Goal: Task Accomplishment & Management: Complete application form

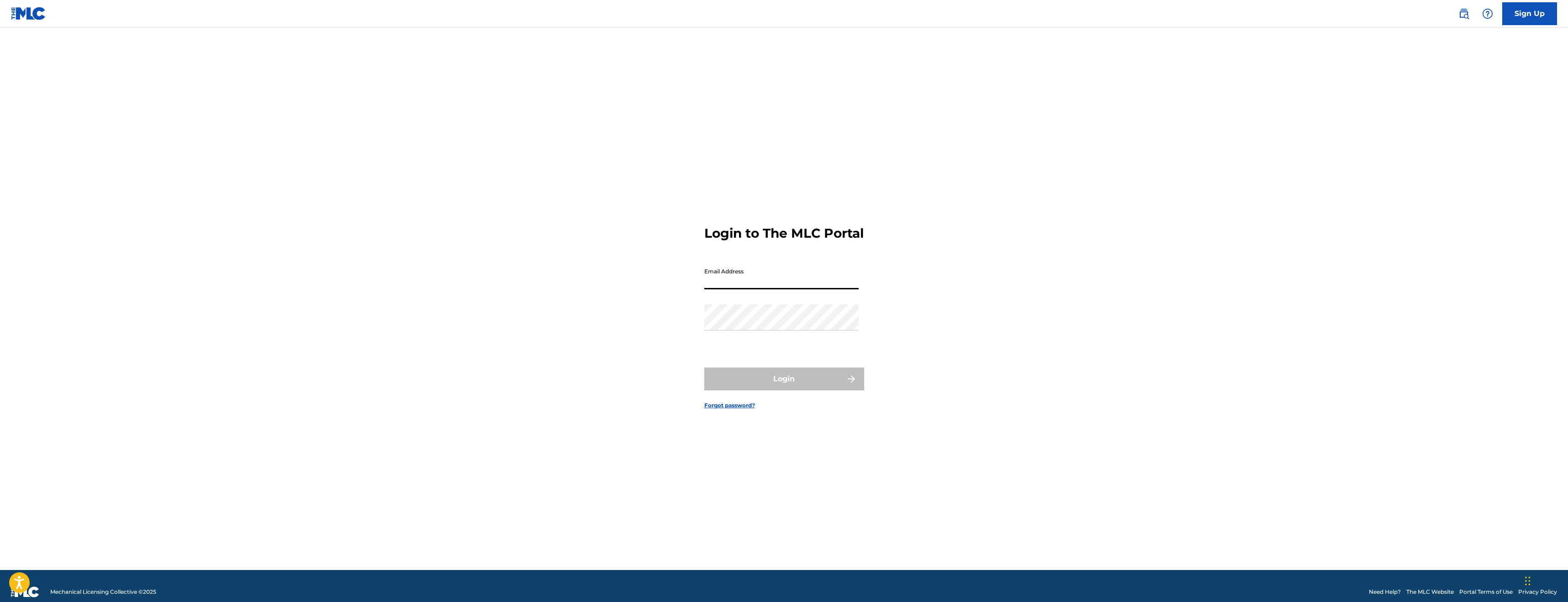
click at [798, 289] on input "Email Address" at bounding box center [781, 276] width 154 height 26
type input "[EMAIL_ADDRESS][DOMAIN_NAME]"
click at [778, 382] on button "Login" at bounding box center [784, 379] width 160 height 23
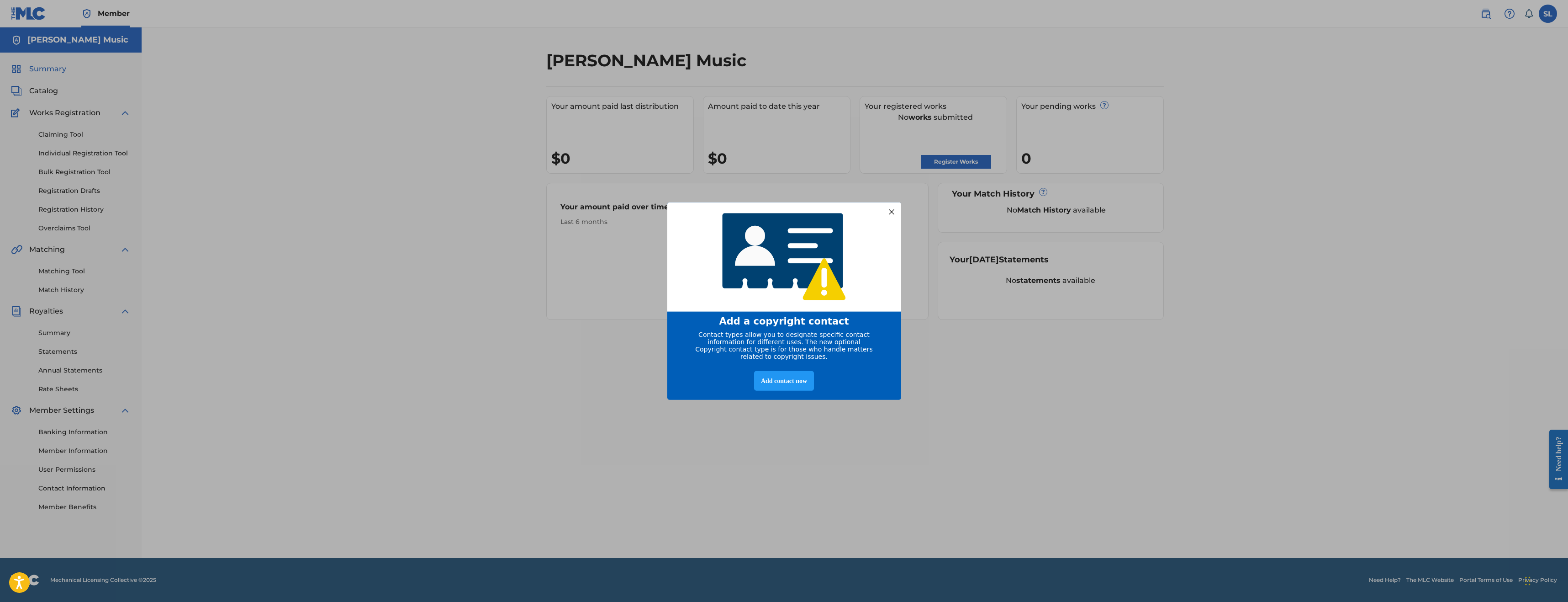
click at [884, 215] on div "entering modal" at bounding box center [784, 256] width 234 height 110
click at [889, 210] on div at bounding box center [891, 211] width 12 height 12
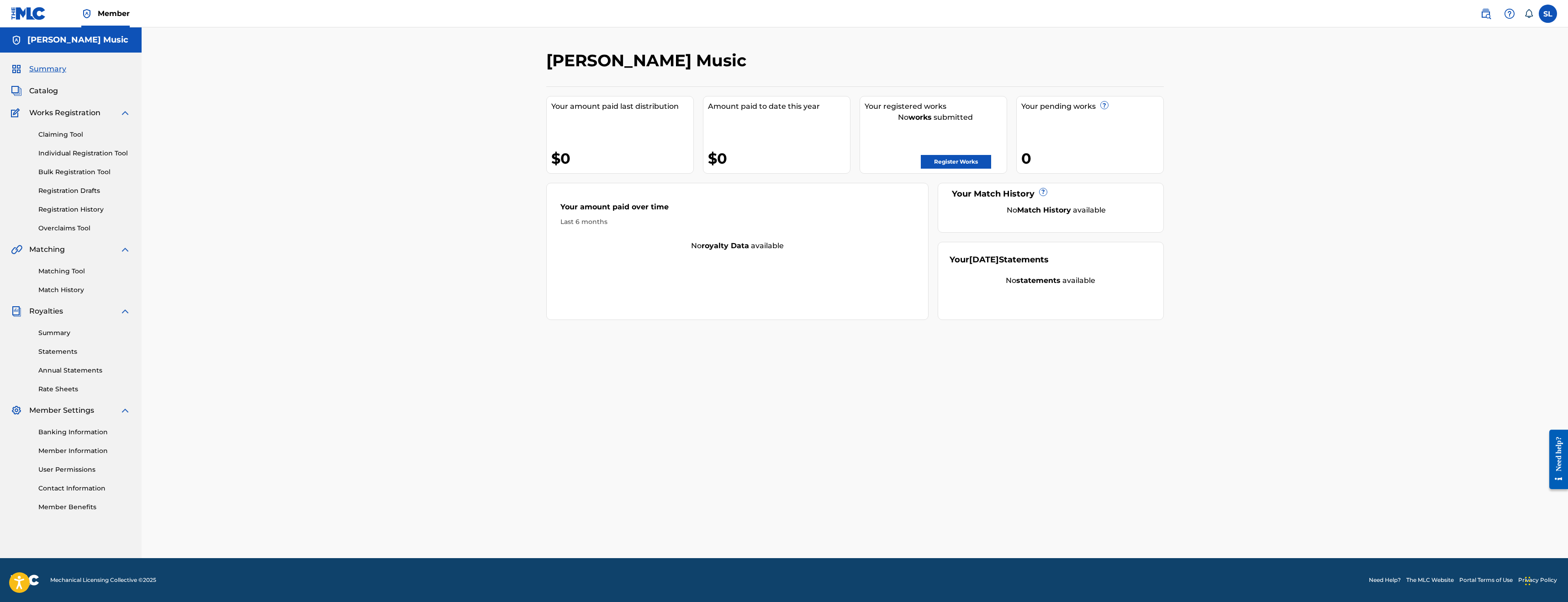
click at [949, 160] on link "Register Works" at bounding box center [956, 162] width 70 height 14
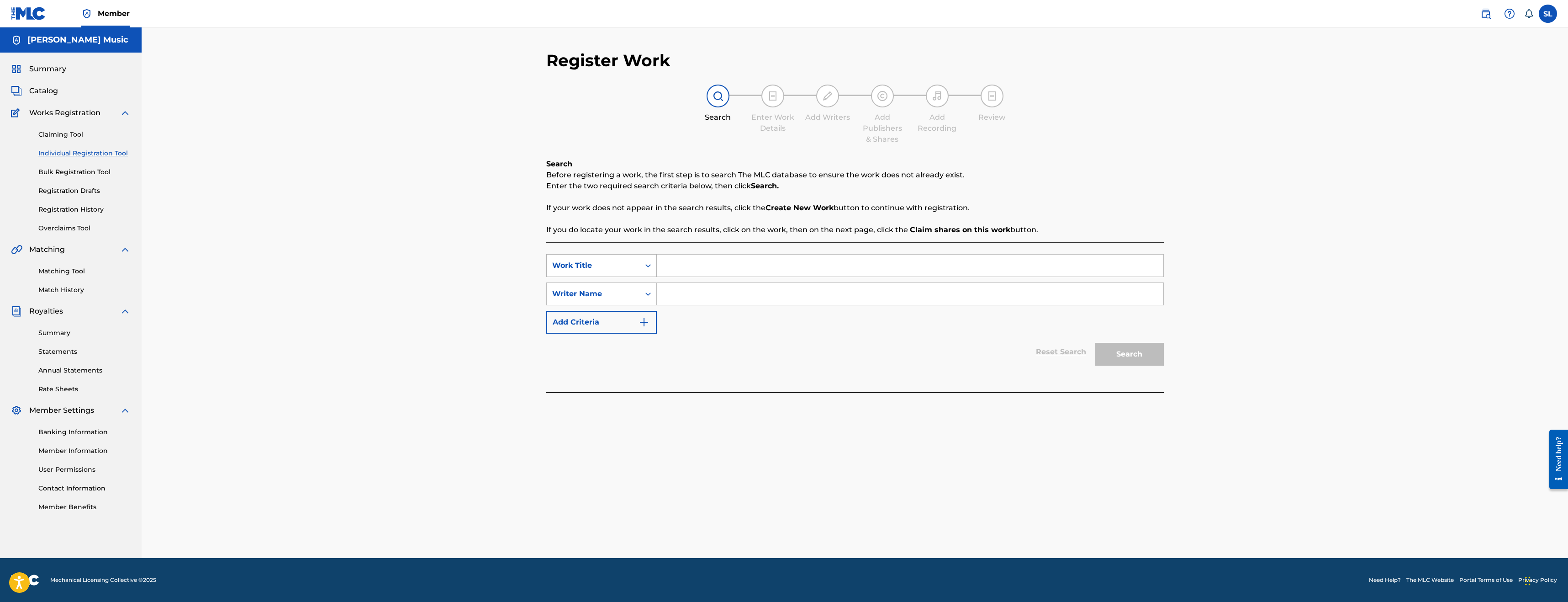
click at [649, 267] on icon "Search Form" at bounding box center [648, 265] width 9 height 9
click at [417, 348] on div "Register Work Search Enter Work Details Add Writers Add Publishers & Shares Add…" at bounding box center [855, 292] width 1426 height 530
click at [643, 269] on div "Search Form" at bounding box center [648, 265] width 16 height 16
click at [588, 310] on div "Writer IPI" at bounding box center [601, 311] width 109 height 23
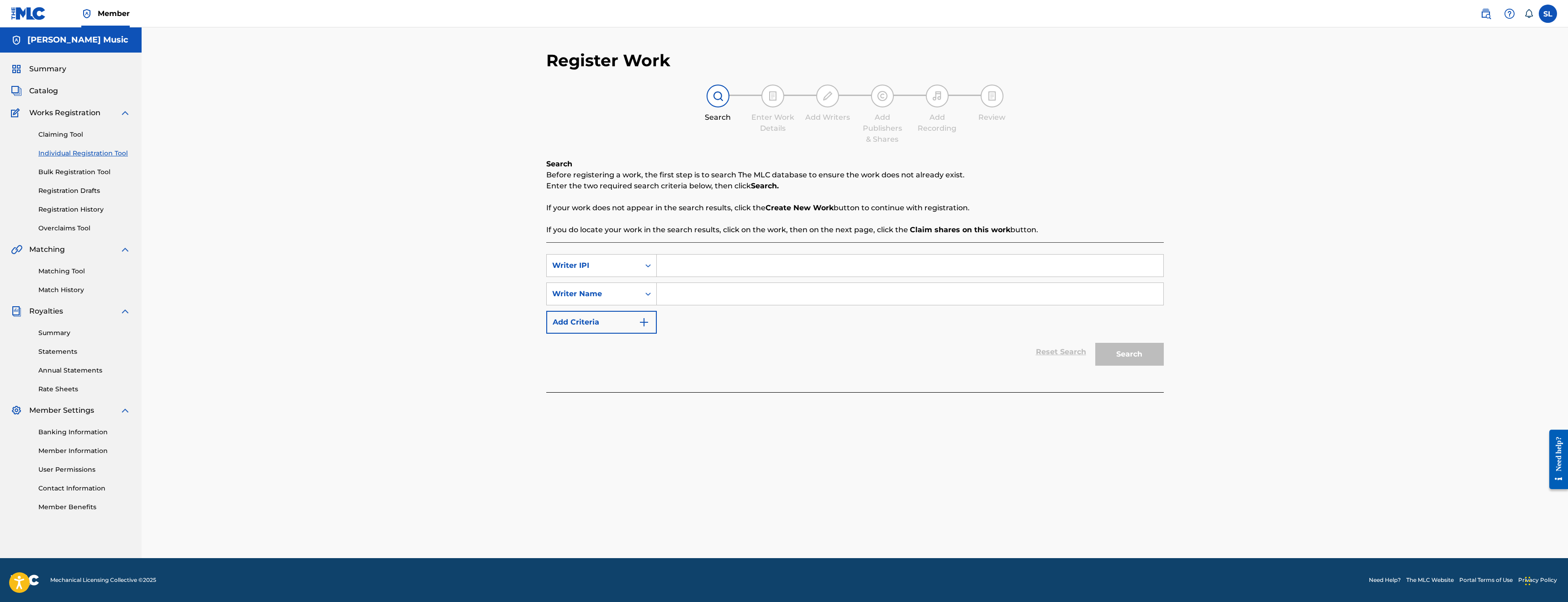
click at [725, 267] on input "Search Form" at bounding box center [910, 265] width 507 height 22
click at [636, 290] on div "Writer Name" at bounding box center [593, 294] width 93 height 17
click at [484, 311] on div "Register Work Search Enter Work Details Add Writers Add Publishers & Shares Add…" at bounding box center [855, 292] width 1426 height 530
click at [682, 269] on input "Search Form" at bounding box center [910, 265] width 507 height 22
click at [693, 262] on input "Search Form" at bounding box center [910, 265] width 507 height 22
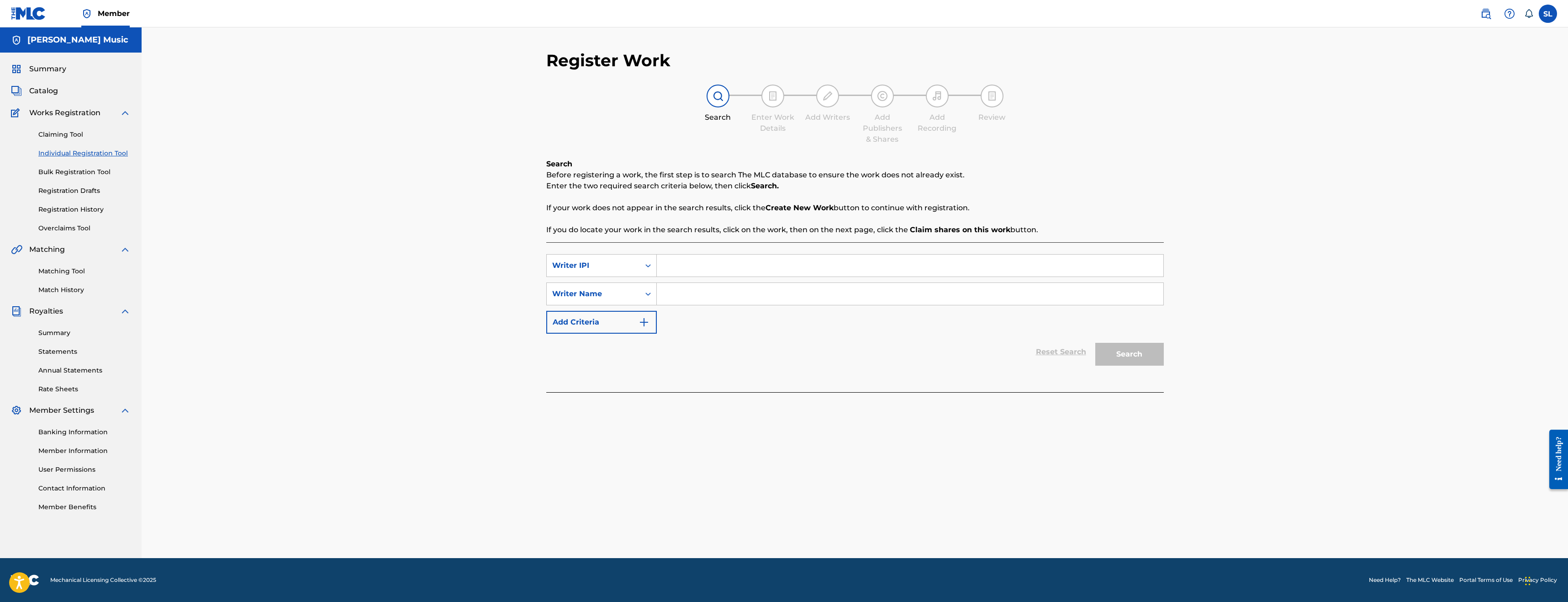
click at [715, 269] on input "Search Form" at bounding box center [910, 265] width 507 height 22
click at [651, 323] on button "Add Criteria" at bounding box center [602, 322] width 111 height 23
click at [1154, 322] on img "Search Form" at bounding box center [1159, 322] width 10 height 23
click at [87, 173] on link "Bulk Registration Tool" at bounding box center [85, 172] width 92 height 9
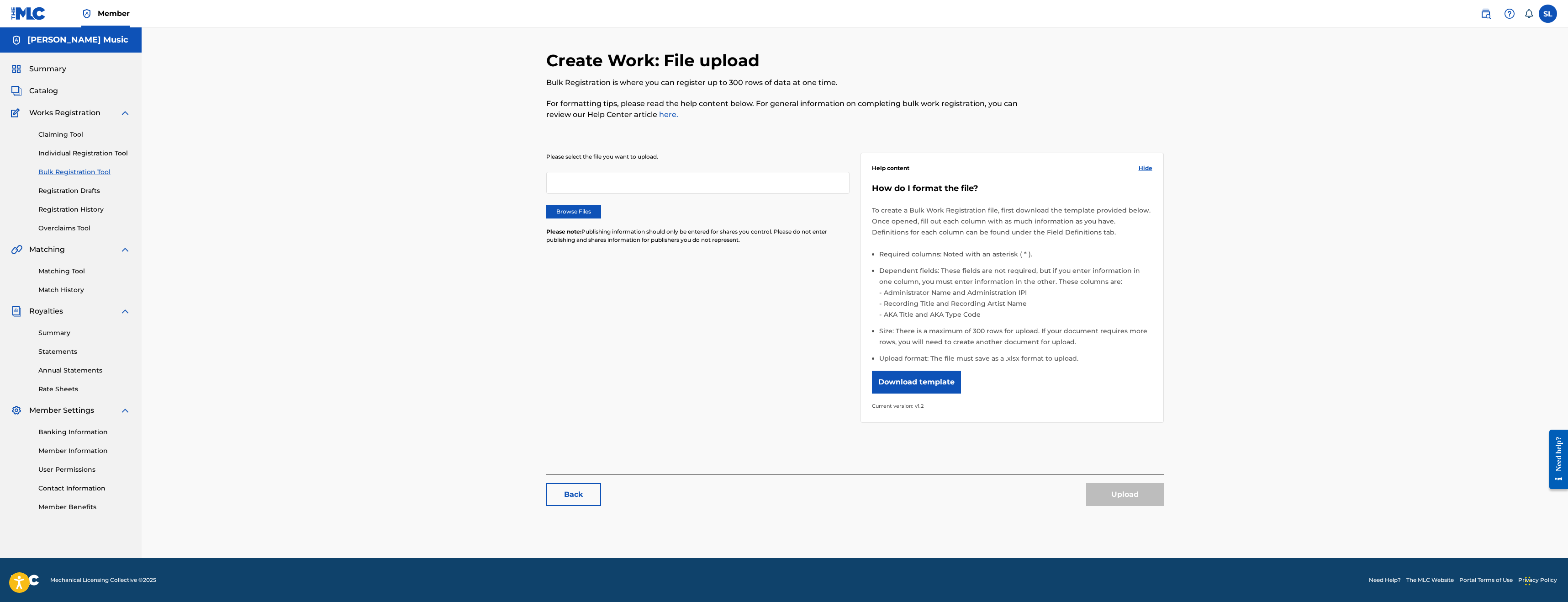
click at [665, 181] on div at bounding box center [698, 182] width 303 height 22
click at [641, 188] on div at bounding box center [698, 182] width 303 height 22
click at [80, 154] on link "Individual Registration Tool" at bounding box center [85, 153] width 92 height 9
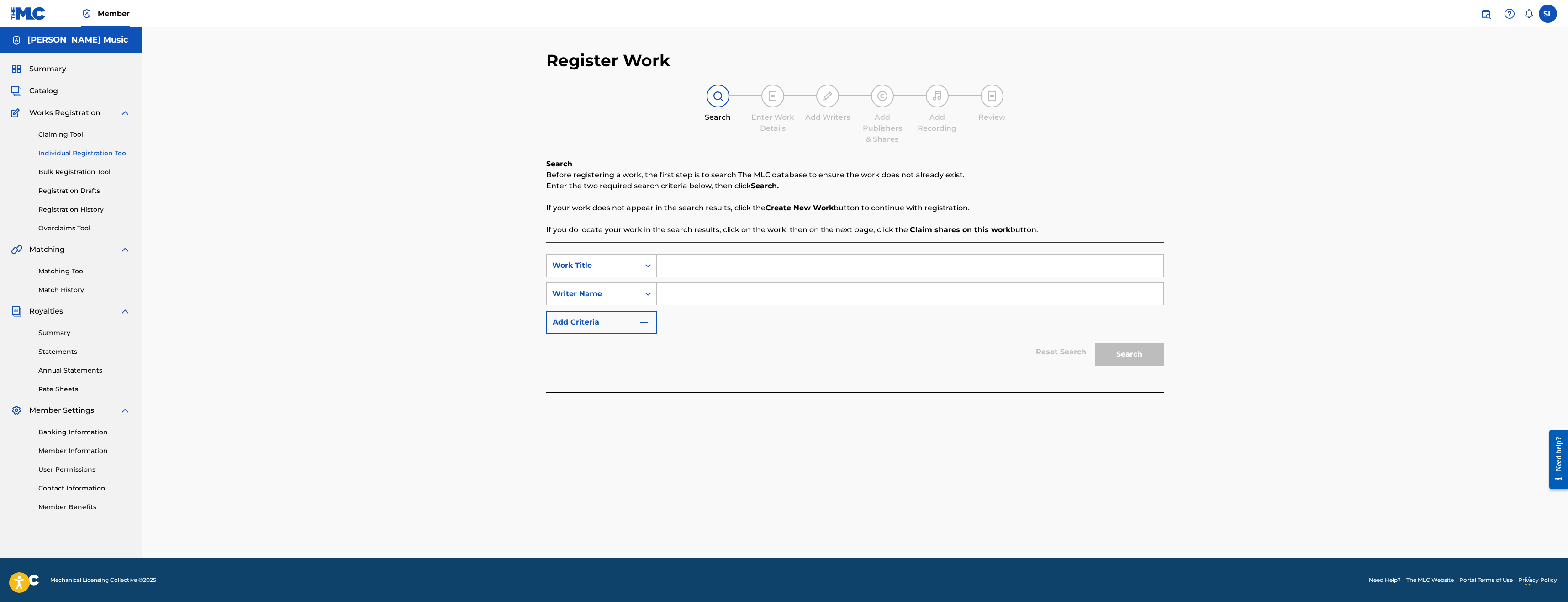
click at [677, 265] on input "Search Form" at bounding box center [910, 265] width 507 height 22
click at [639, 267] on div "Work Title" at bounding box center [593, 265] width 93 height 17
click at [583, 311] on div "Writer IPI" at bounding box center [601, 311] width 109 height 23
click at [708, 273] on input "Search Form" at bounding box center [910, 265] width 507 height 22
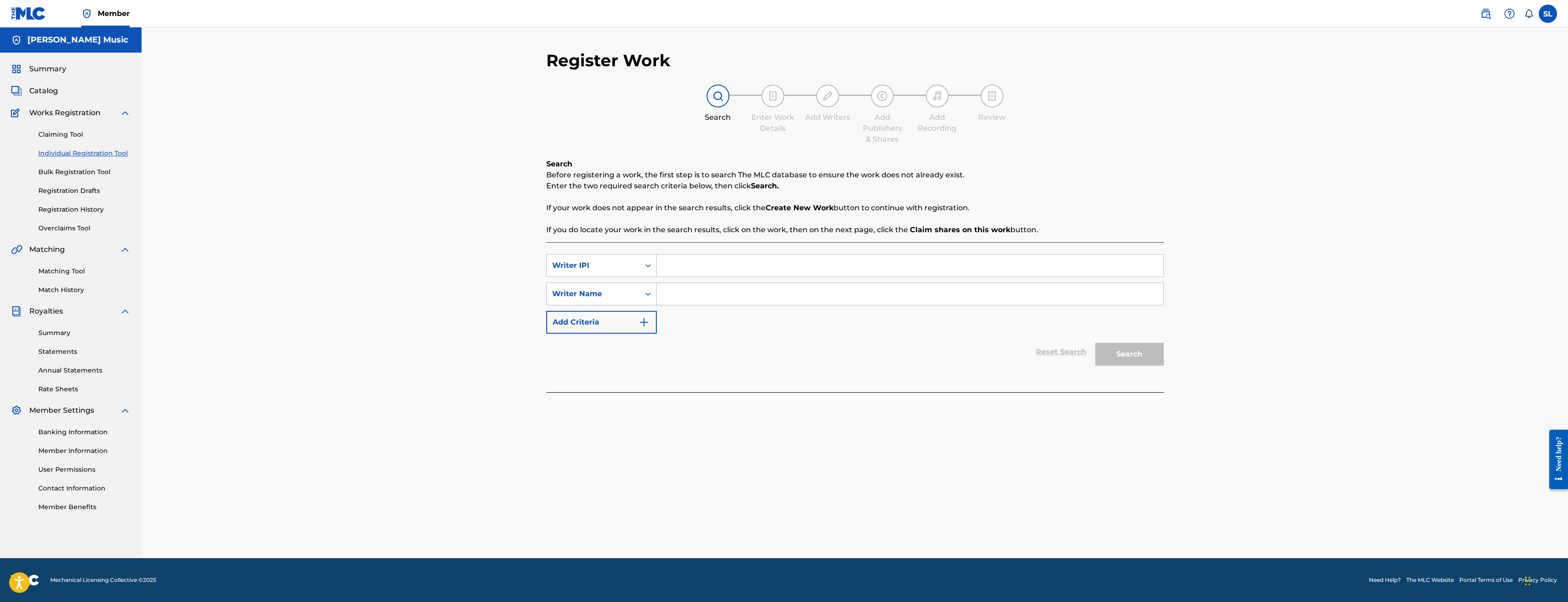
click at [667, 261] on input "Search Form" at bounding box center [910, 265] width 507 height 22
paste input "00369790798"
type input "00369790798"
click at [904, 338] on div "Reset Search Search" at bounding box center [855, 352] width 617 height 37
click at [1145, 356] on div "Search" at bounding box center [1127, 352] width 73 height 37
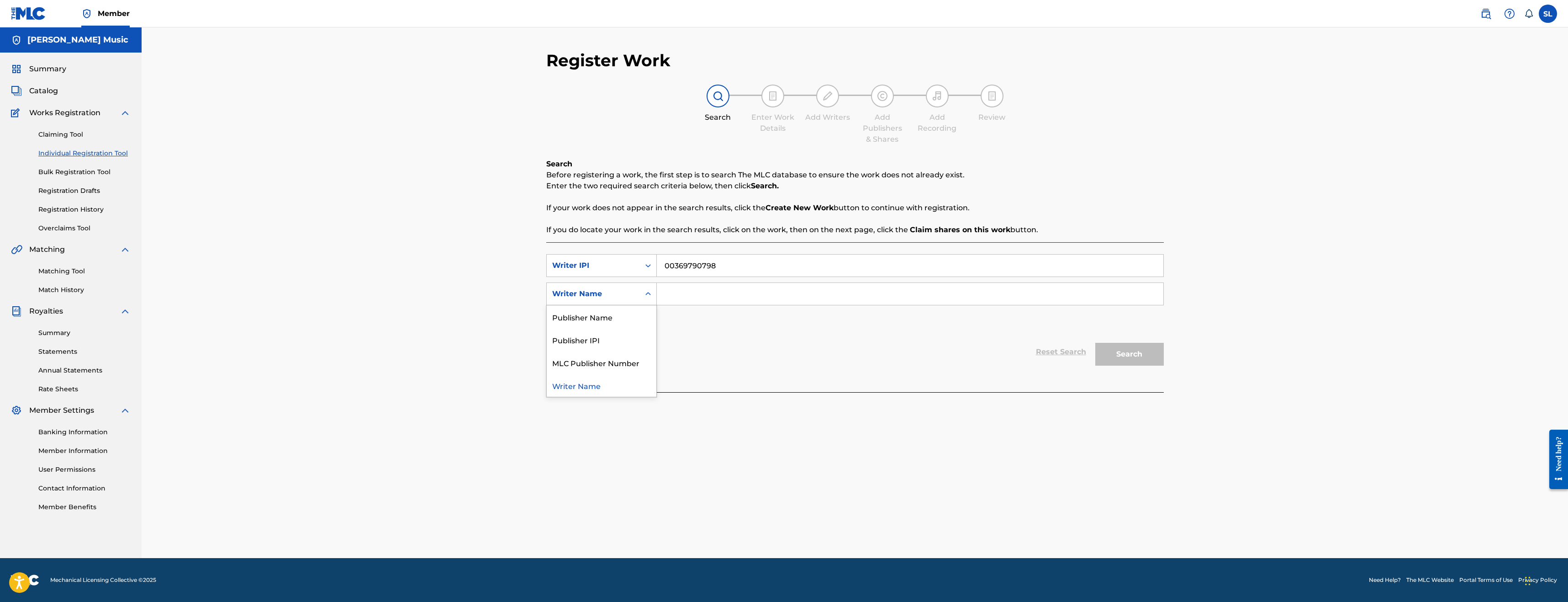
click at [627, 292] on div "Writer Name" at bounding box center [593, 294] width 82 height 11
click at [731, 290] on input "Search Form" at bounding box center [910, 294] width 507 height 22
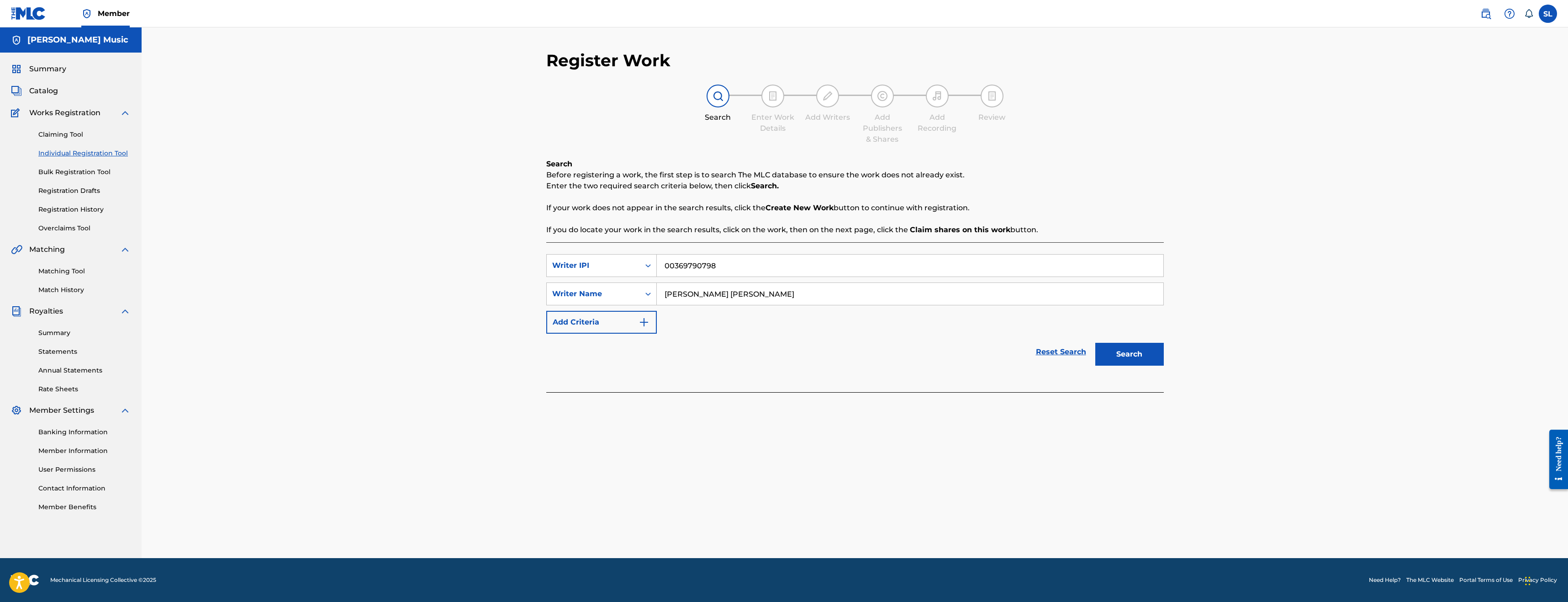
type input "[PERSON_NAME] [PERSON_NAME]"
click at [1167, 366] on div "Register Work Search Enter Work Details Add Writers Add Publishers & Shares Add…" at bounding box center [855, 304] width 639 height 508
click at [1126, 354] on button "Search" at bounding box center [1129, 354] width 68 height 23
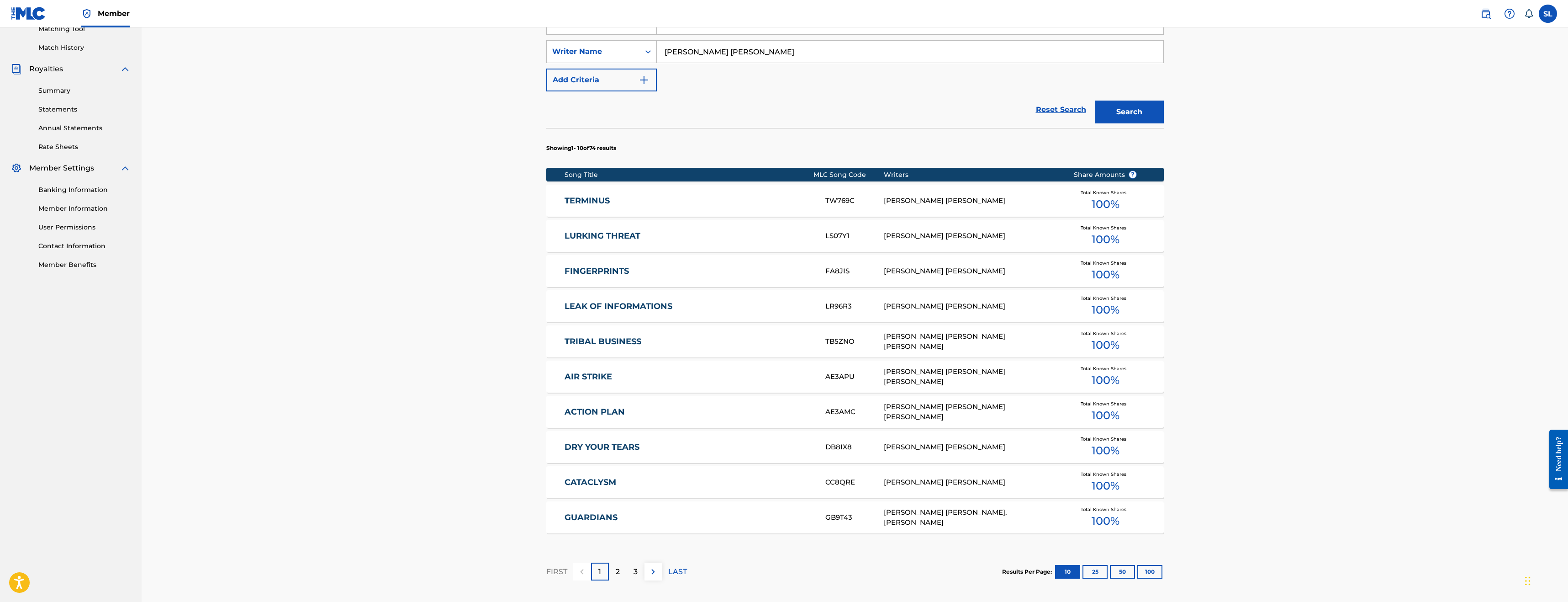
scroll to position [274, 0]
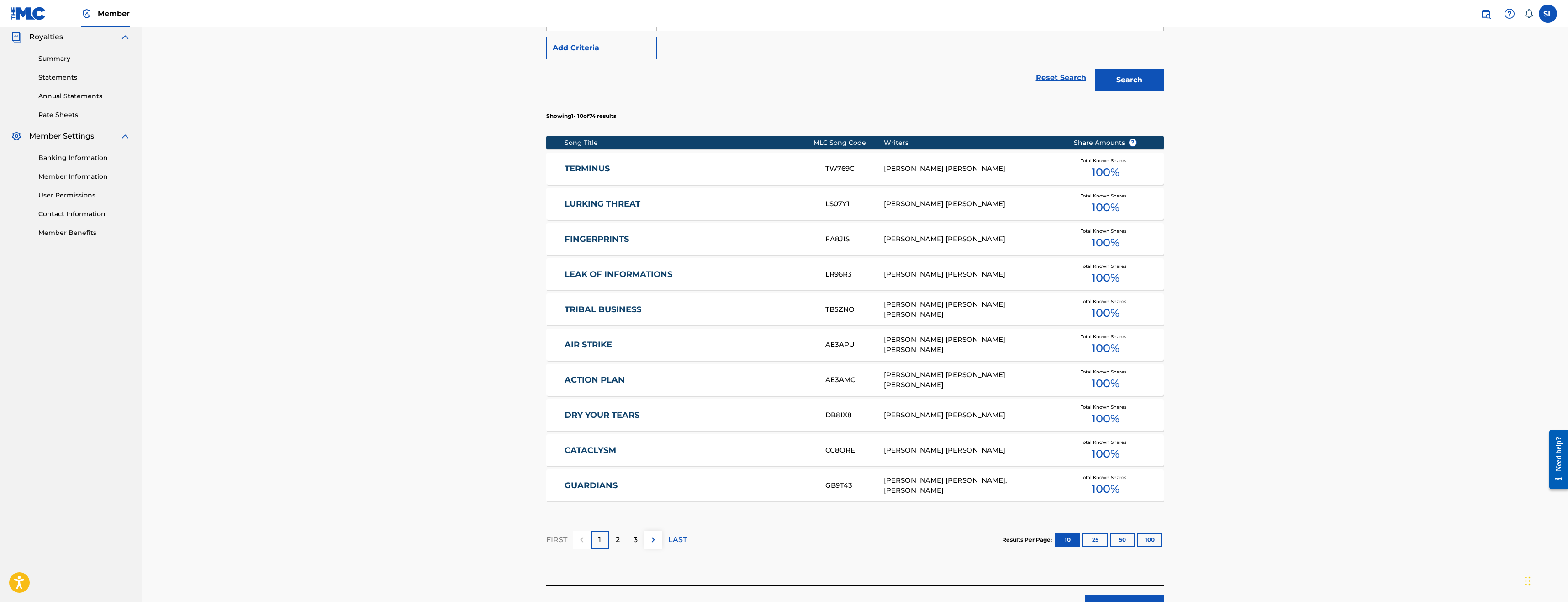
click at [620, 542] on div "2" at bounding box center [617, 539] width 18 height 18
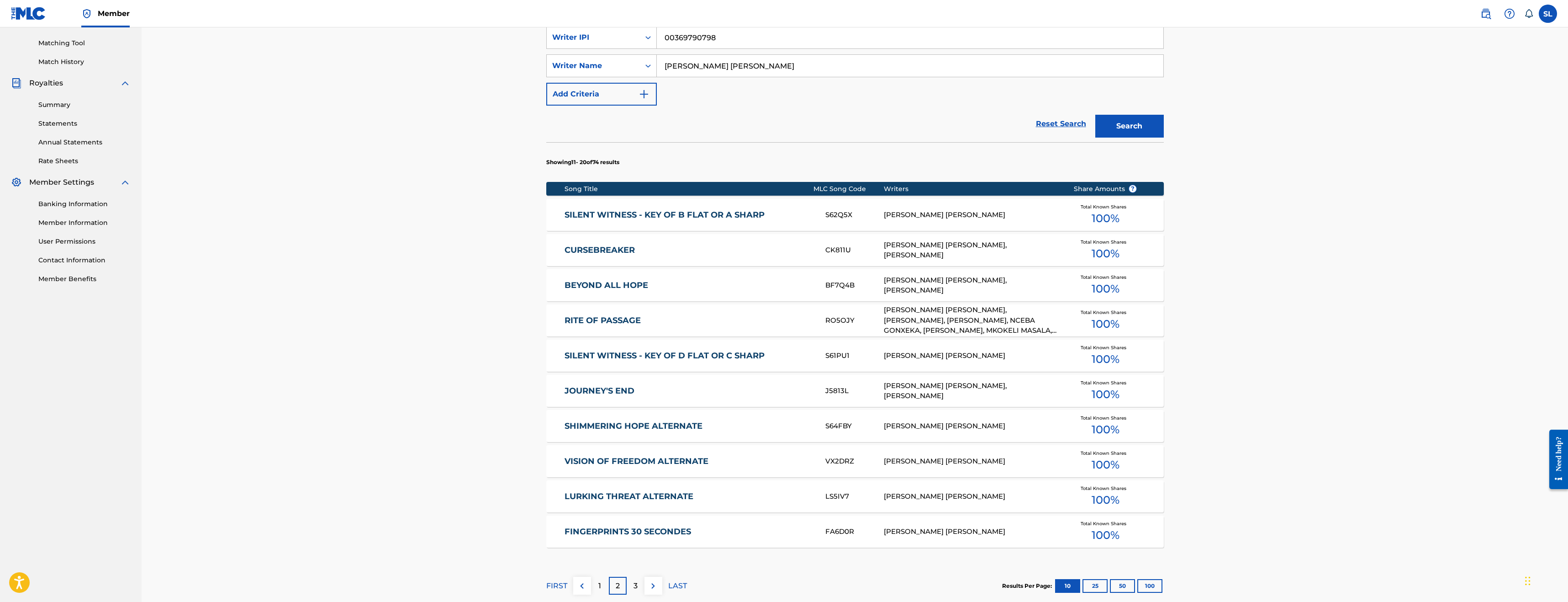
scroll to position [320, 0]
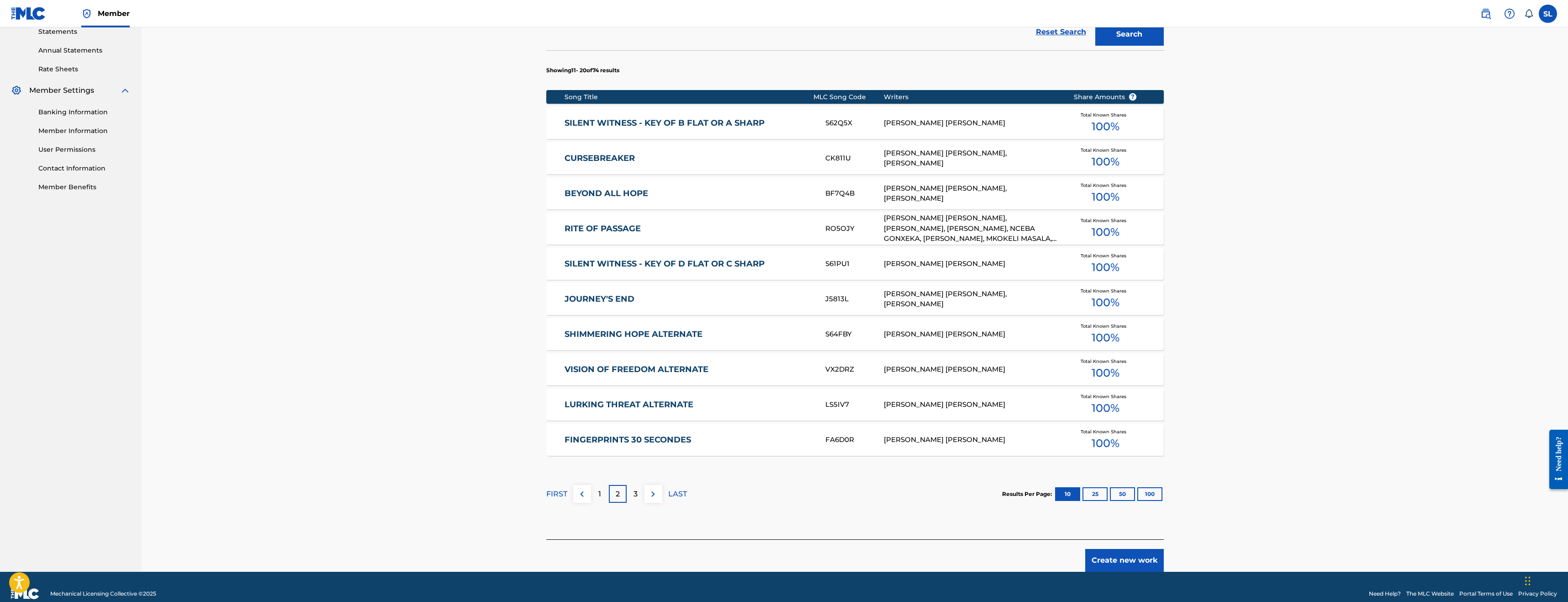
click at [635, 498] on p "3" at bounding box center [635, 494] width 4 height 11
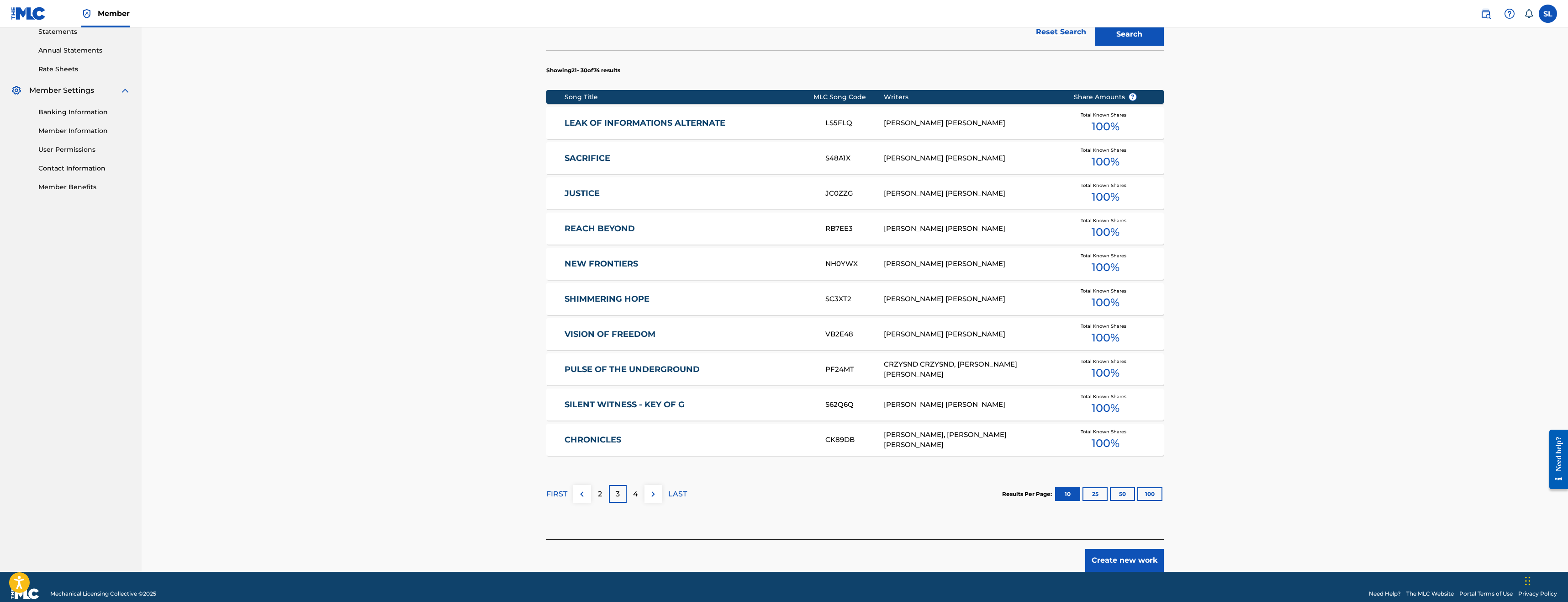
click at [1096, 438] on span "100 %" at bounding box center [1106, 443] width 28 height 16
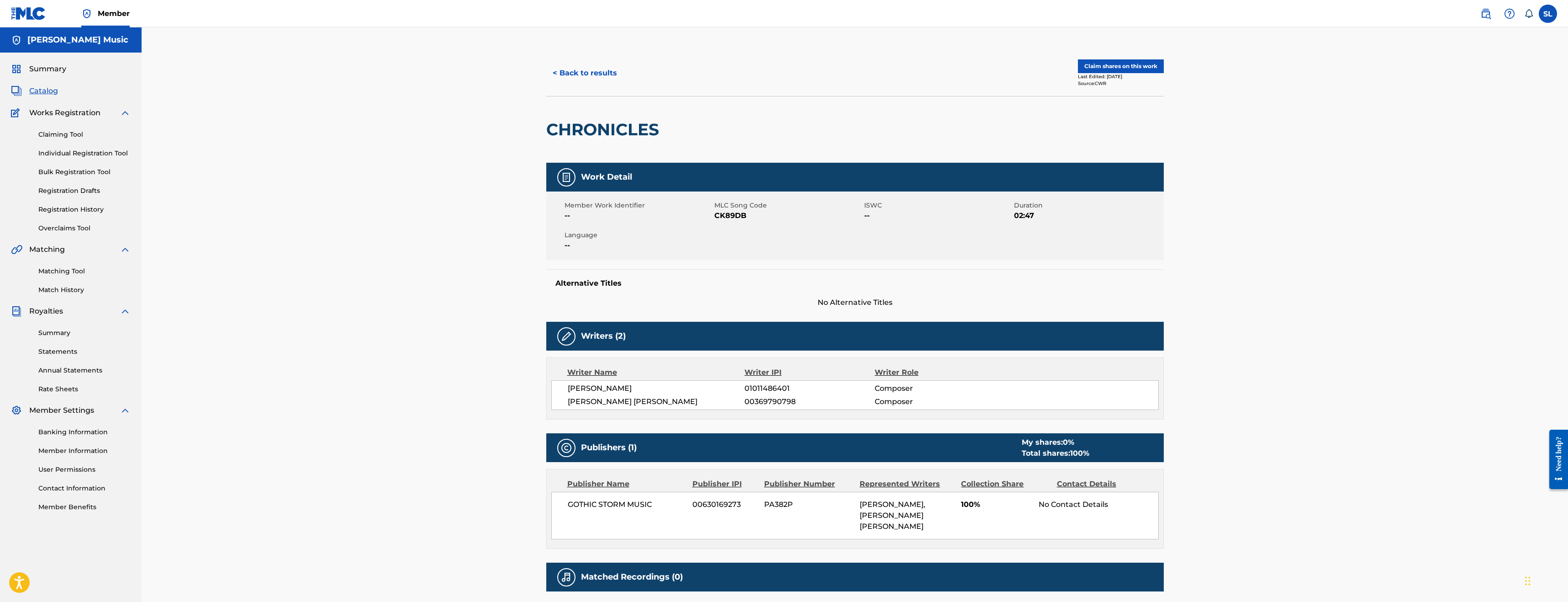
click at [581, 76] on button "< Back to results" at bounding box center [585, 73] width 77 height 23
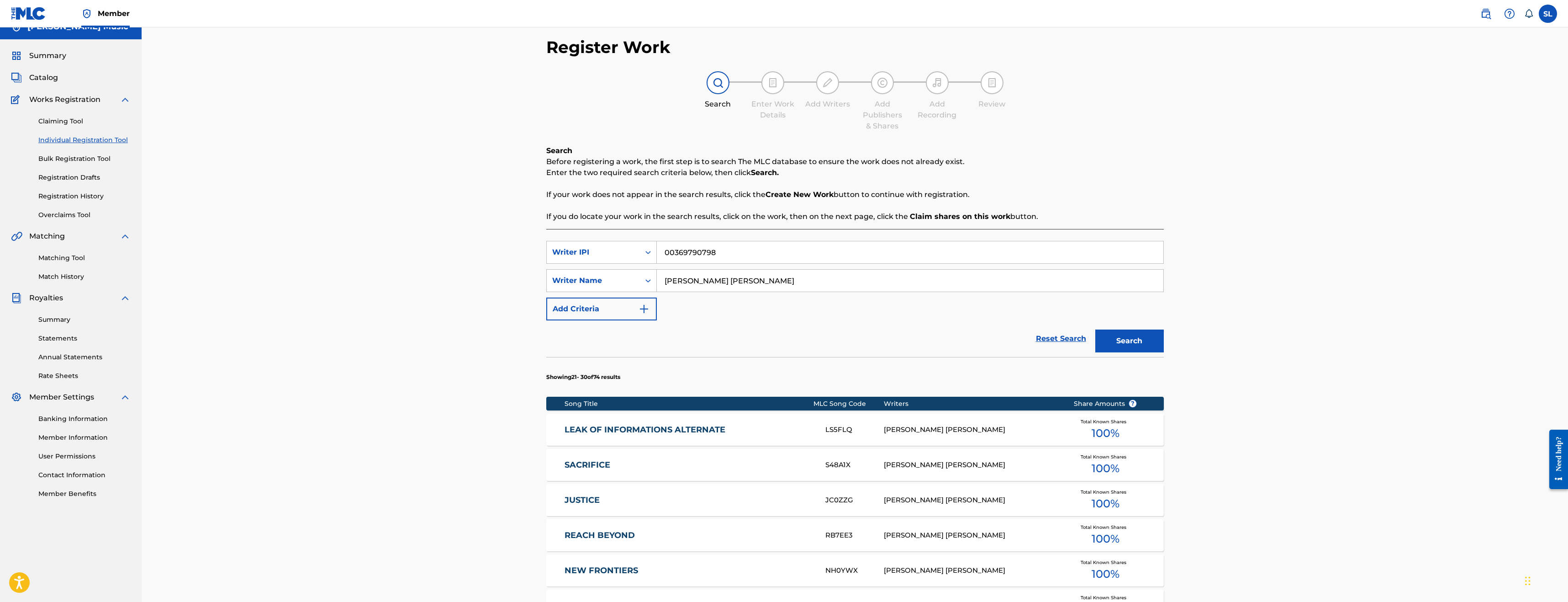
scroll to position [46, 0]
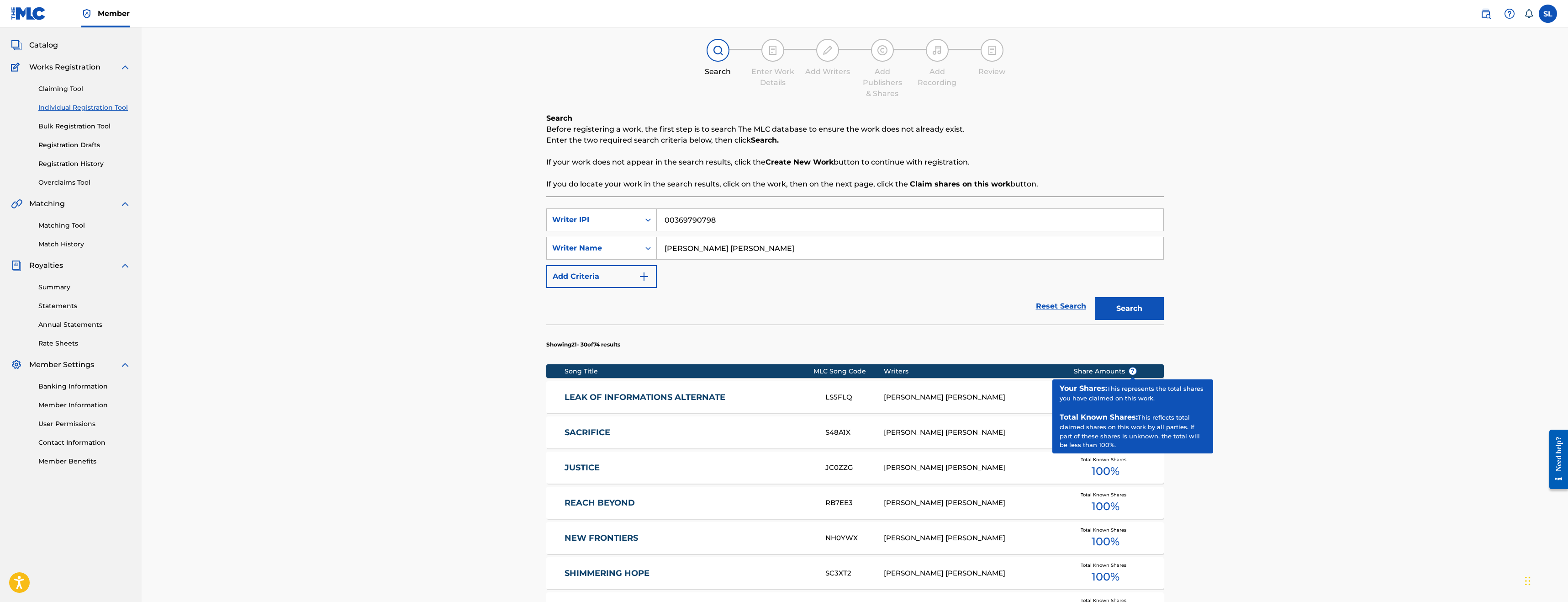
click at [1130, 369] on span "?" at bounding box center [1133, 371] width 8 height 8
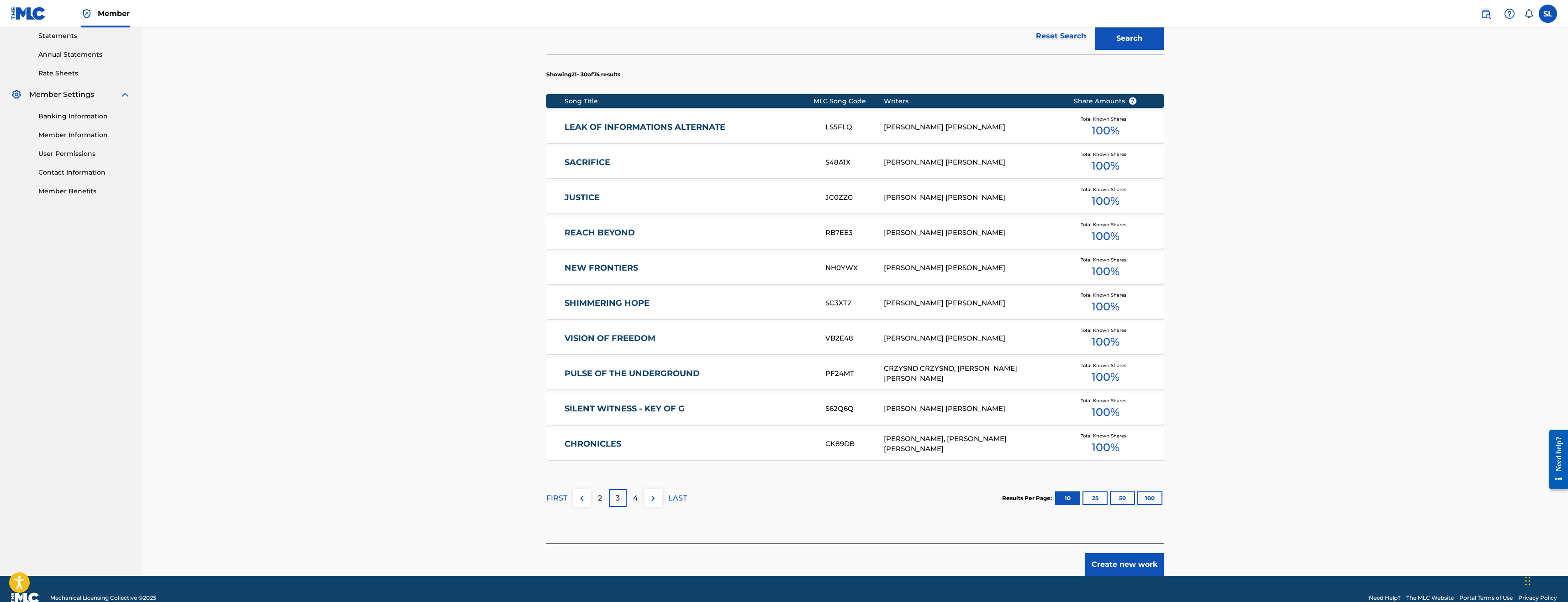
scroll to position [320, 0]
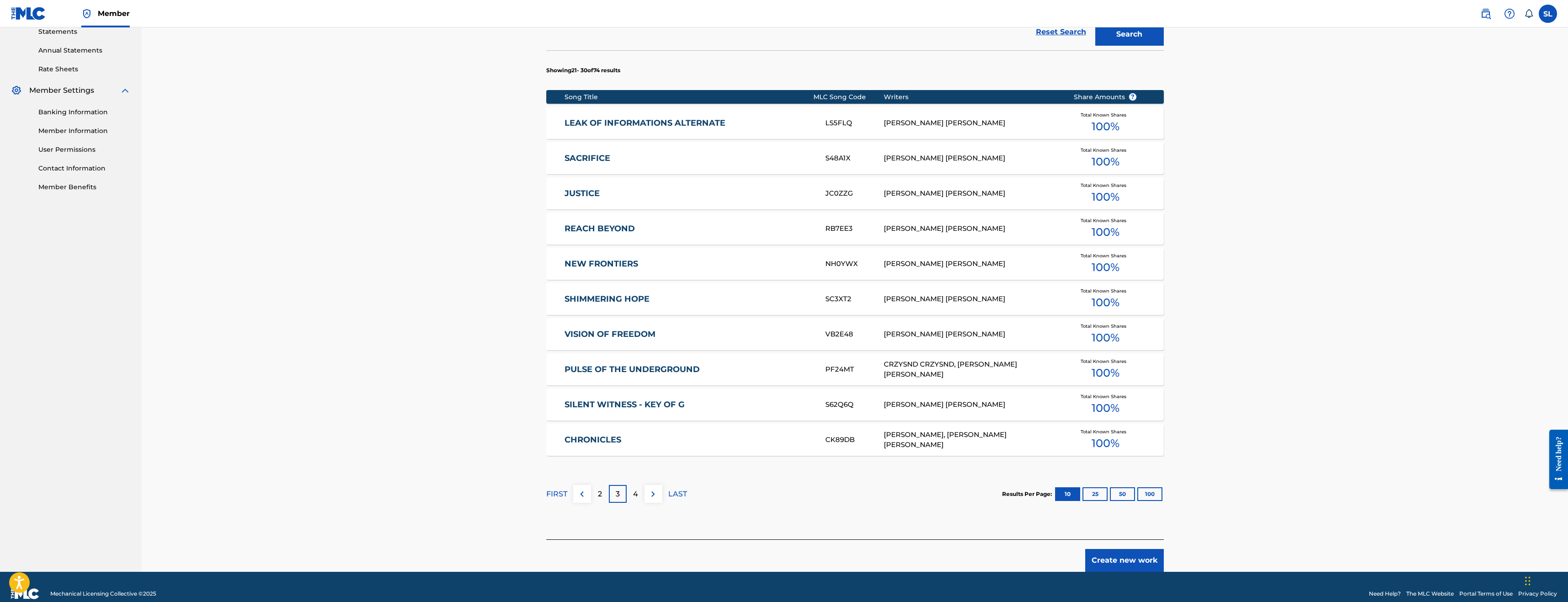
click at [1154, 495] on button "100" at bounding box center [1150, 494] width 25 height 14
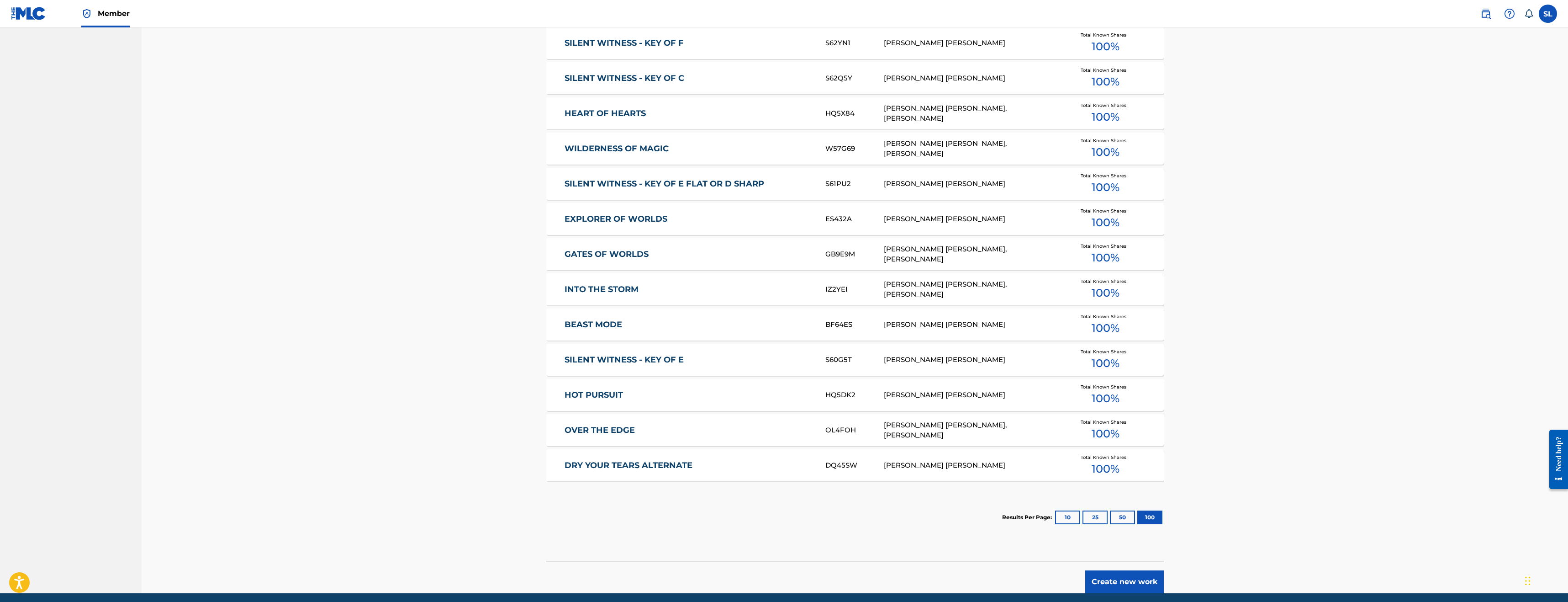
scroll to position [2582, 0]
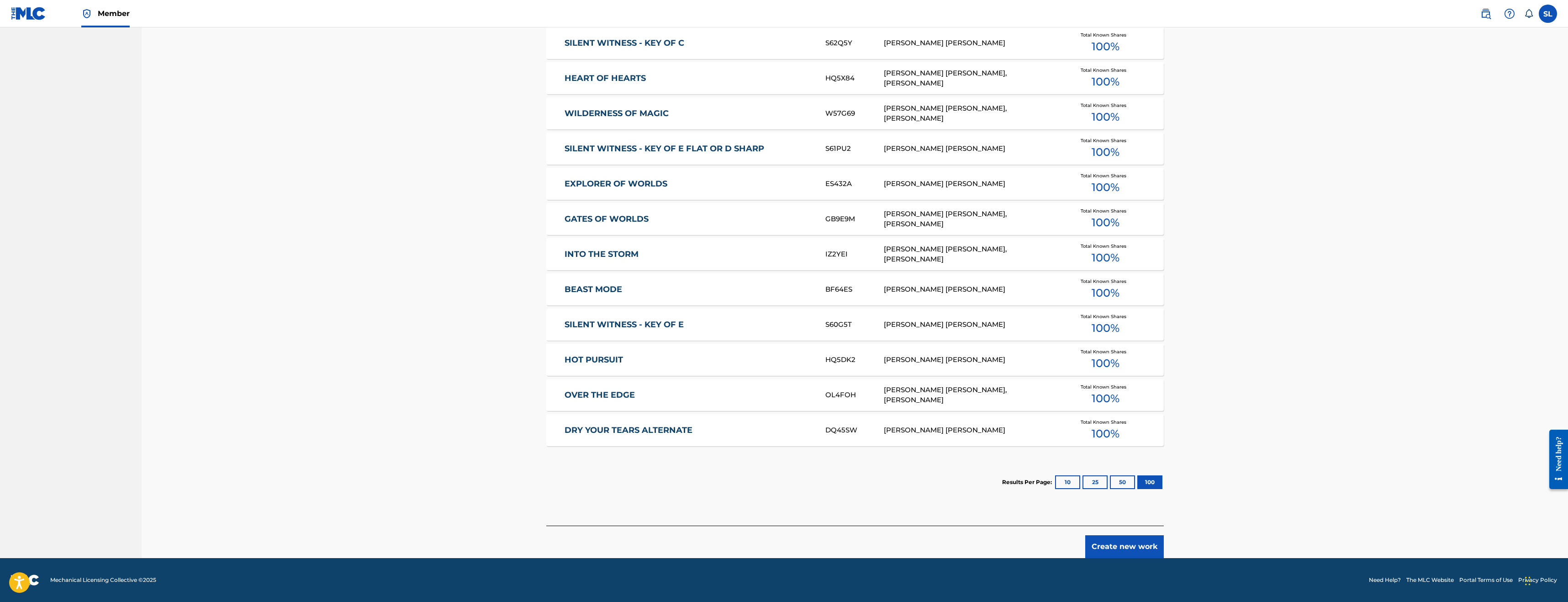
click at [1116, 551] on button "Create new work" at bounding box center [1125, 546] width 78 height 23
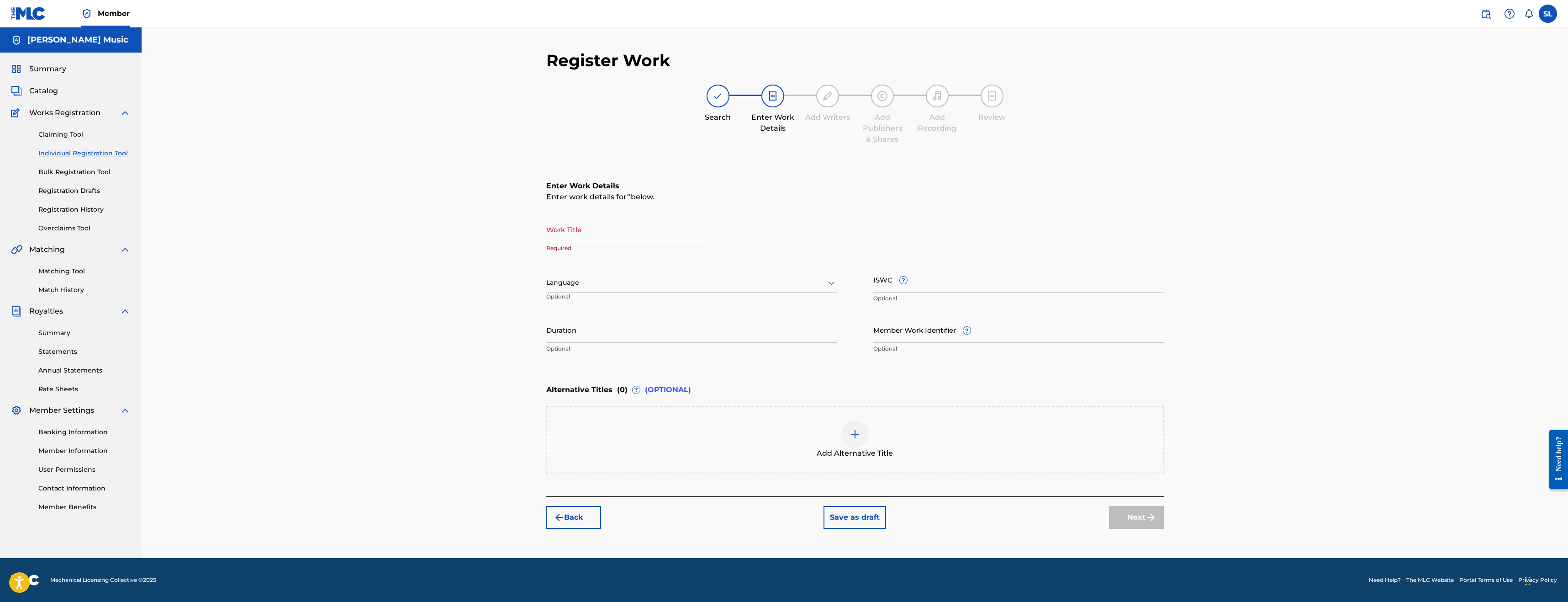
click at [636, 234] on input "Work Title" at bounding box center [627, 229] width 161 height 26
click at [924, 329] on input "Member Work Identifier ?" at bounding box center [1018, 329] width 290 height 26
click at [400, 233] on div "Register Work Search Enter Work Details Add Writers Add Publishers & Shares Add…" at bounding box center [855, 292] width 1426 height 530
click at [584, 511] on button "Back" at bounding box center [574, 517] width 55 height 23
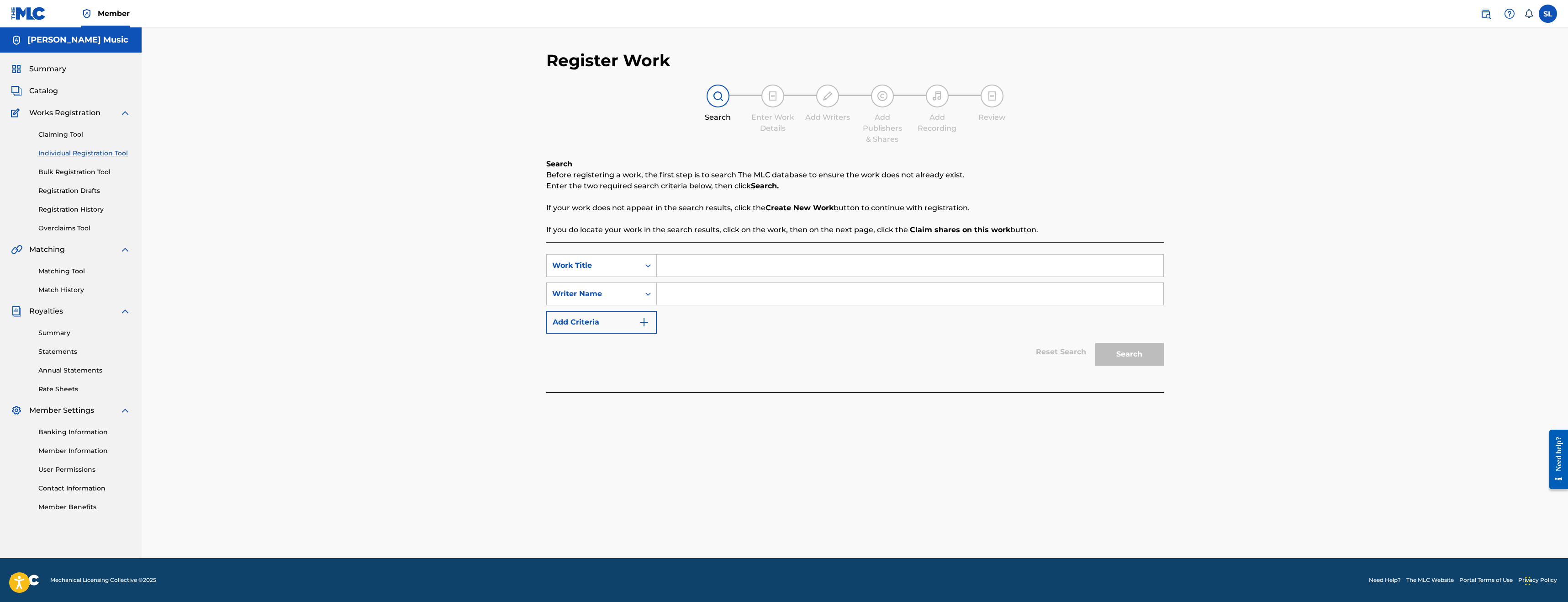
click at [683, 269] on input "Search Form" at bounding box center [910, 265] width 507 height 22
type input "E"
type input "Eternitys Embrace"
click at [681, 295] on input "Search Form" at bounding box center [910, 294] width 507 height 22
type input "[PERSON_NAME] [PERSON_NAME]"
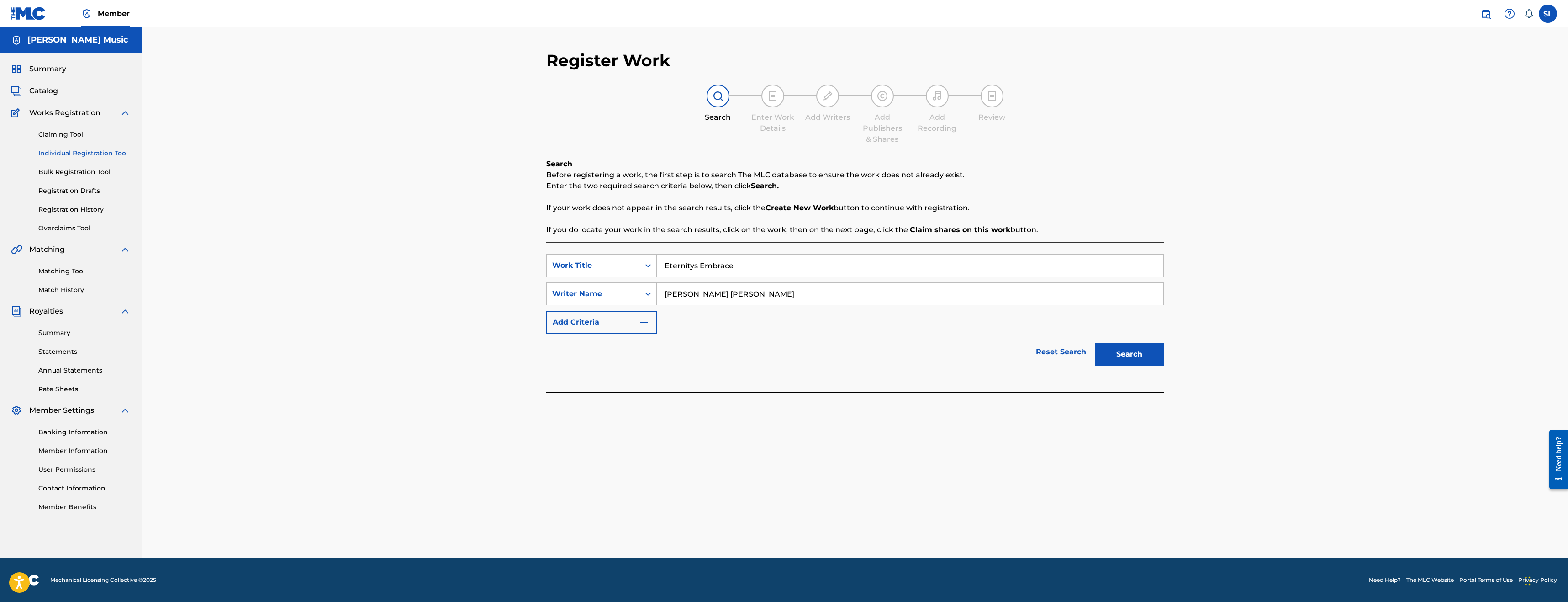
click at [1095, 343] on button "Search" at bounding box center [1129, 354] width 68 height 23
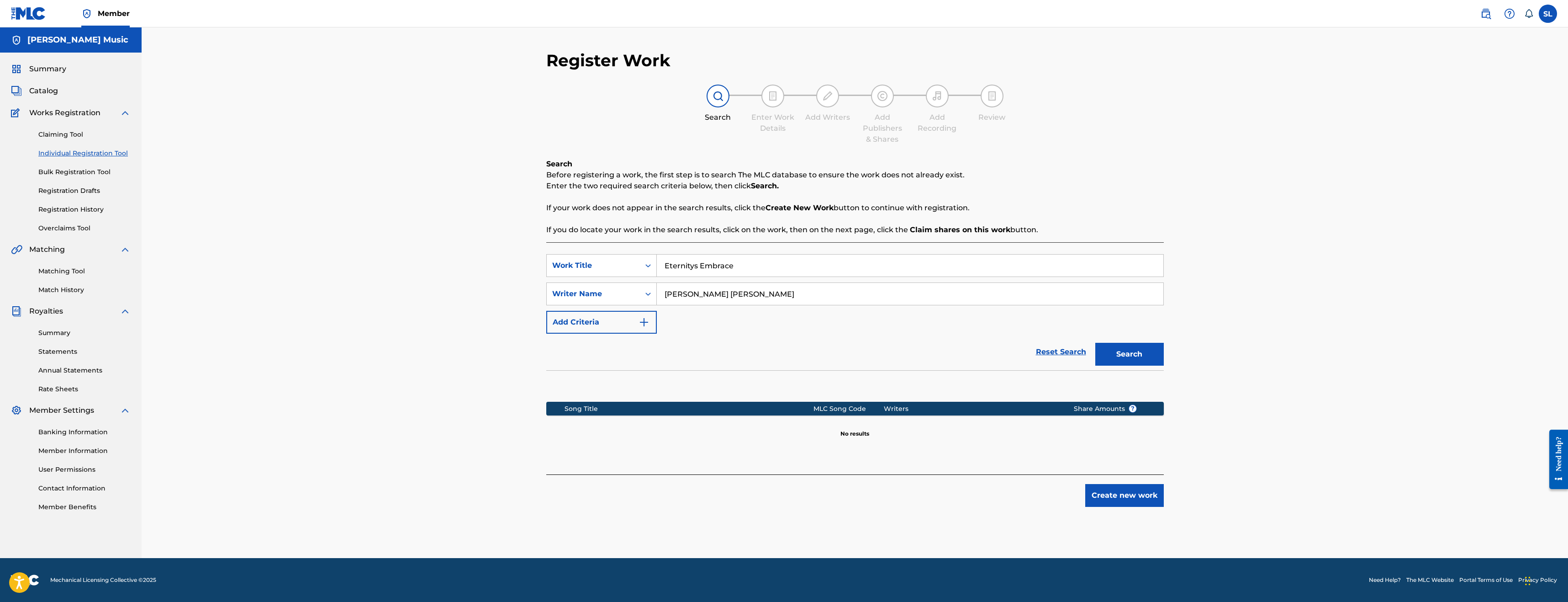
click at [1137, 491] on button "Create new work" at bounding box center [1125, 496] width 78 height 23
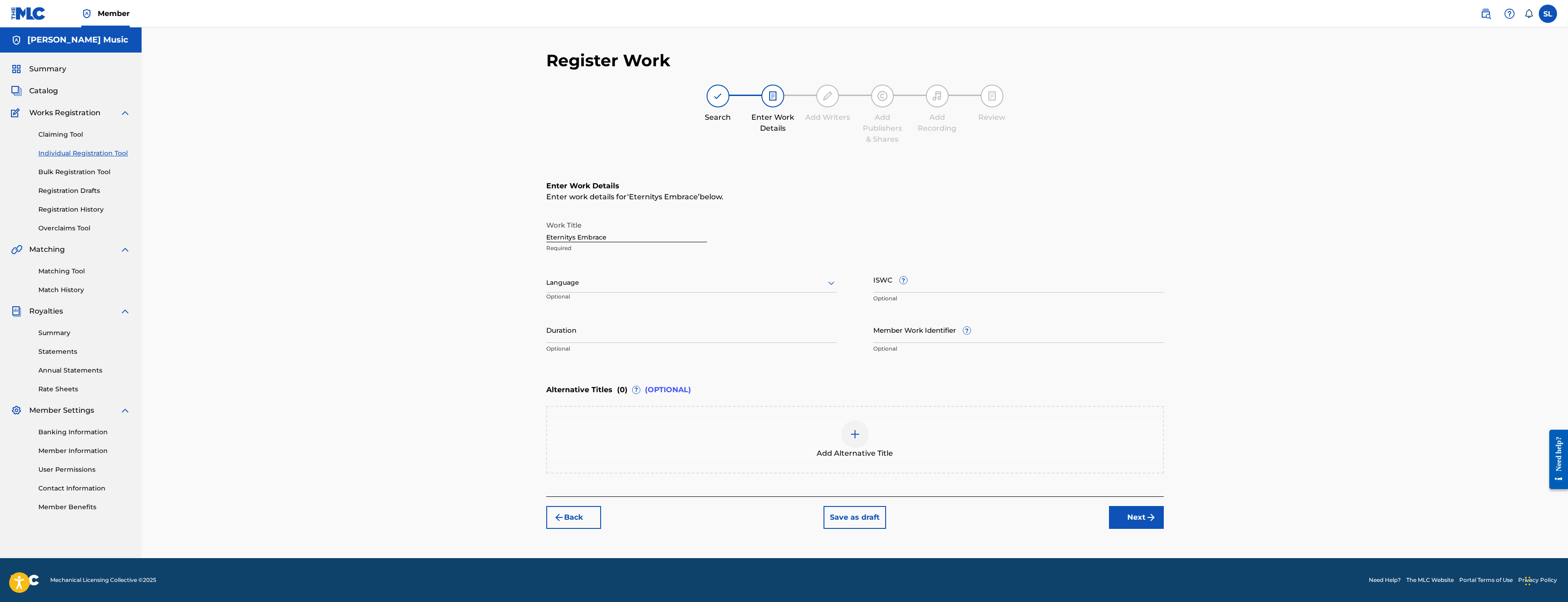
click at [195, 151] on div "Register Work Search Enter Work Details Add Writers Add Publishers & Shares Add…" at bounding box center [855, 292] width 1426 height 530
drag, startPoint x: 612, startPoint y: 234, endPoint x: 481, endPoint y: 226, distance: 131.2
click at [481, 226] on div "Register Work Search Enter Work Details Add Writers Add Publishers & Shares Add…" at bounding box center [855, 292] width 1426 height 530
type input "Fragments of [DATE]"
click at [510, 235] on div "Register Work Search Enter Work Details Add Writers Add Publishers & Shares Add…" at bounding box center [855, 292] width 1426 height 530
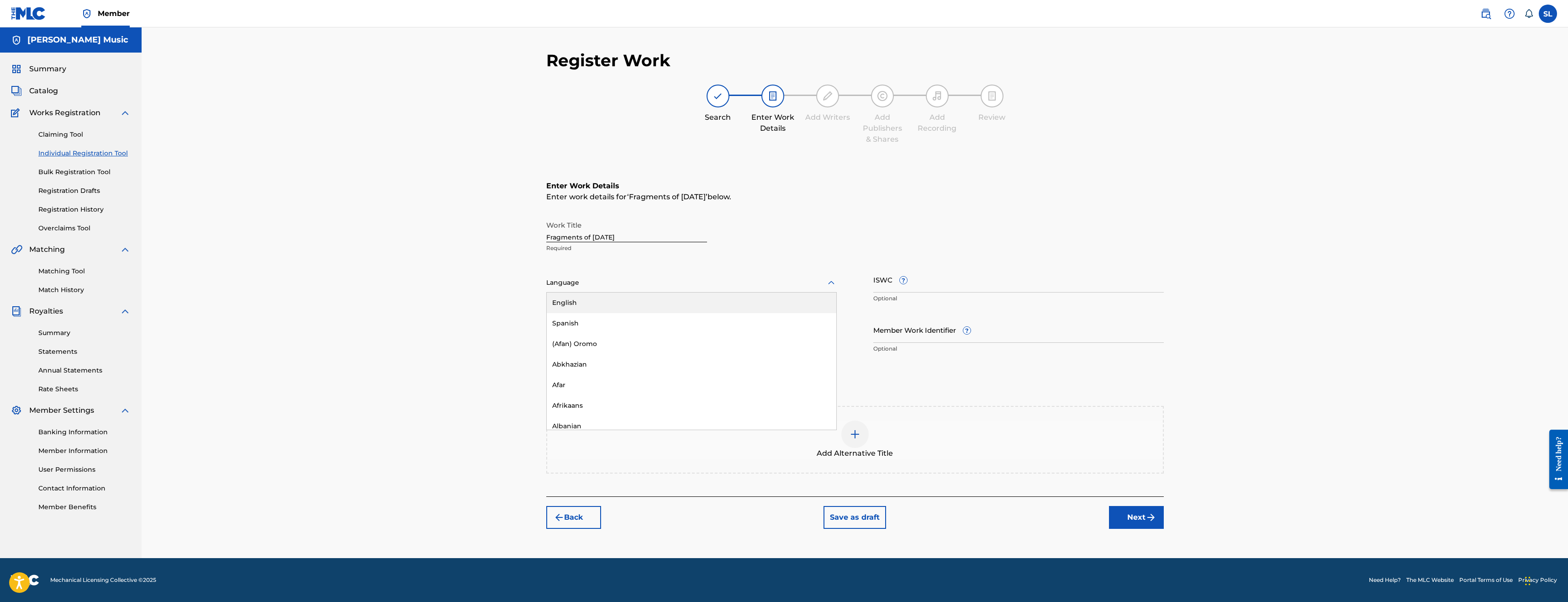
click at [556, 282] on div at bounding box center [691, 283] width 290 height 11
click at [467, 279] on div "Register Work Search Enter Work Details Add Writers Add Publishers & Shares Add…" at bounding box center [855, 292] width 1426 height 530
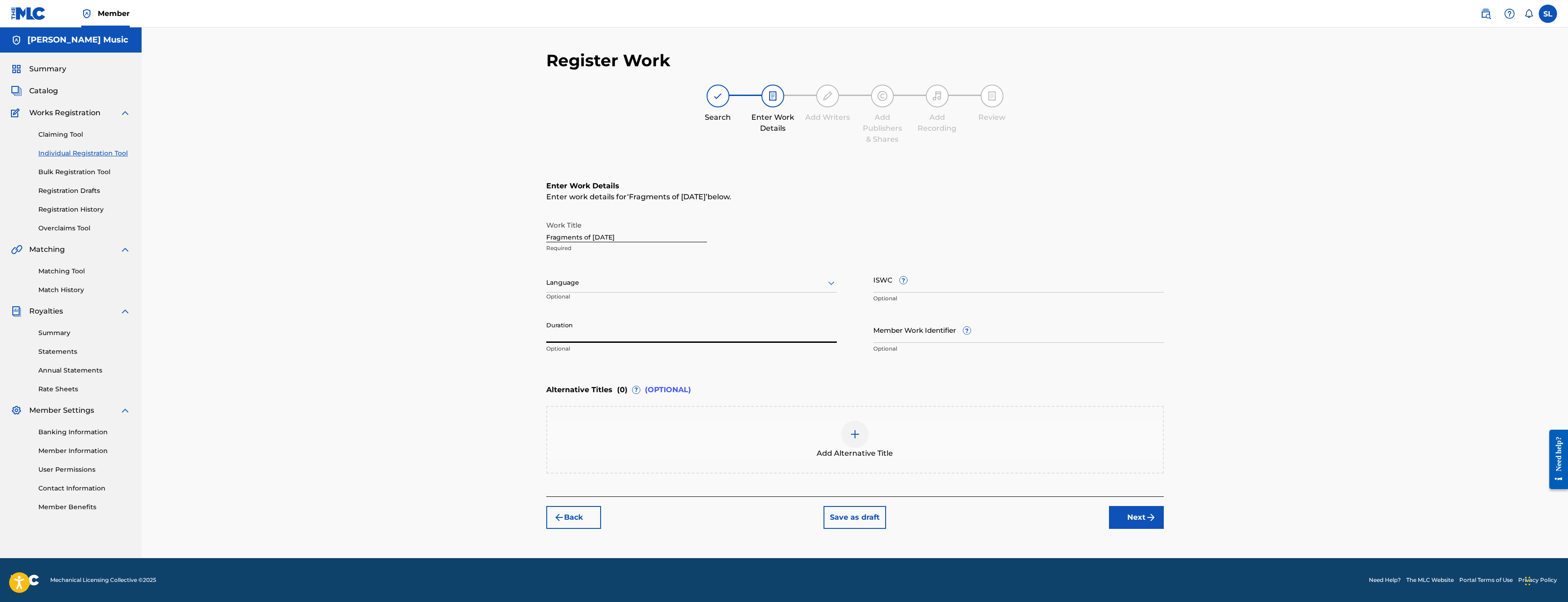
click at [752, 338] on input "Duration" at bounding box center [691, 329] width 290 height 26
click at [436, 335] on div "Register Work Search Enter Work Details Add Writers Add Publishers & Shares Add…" at bounding box center [855, 292] width 1426 height 530
click at [1149, 513] on img "submit" at bounding box center [1151, 517] width 11 height 11
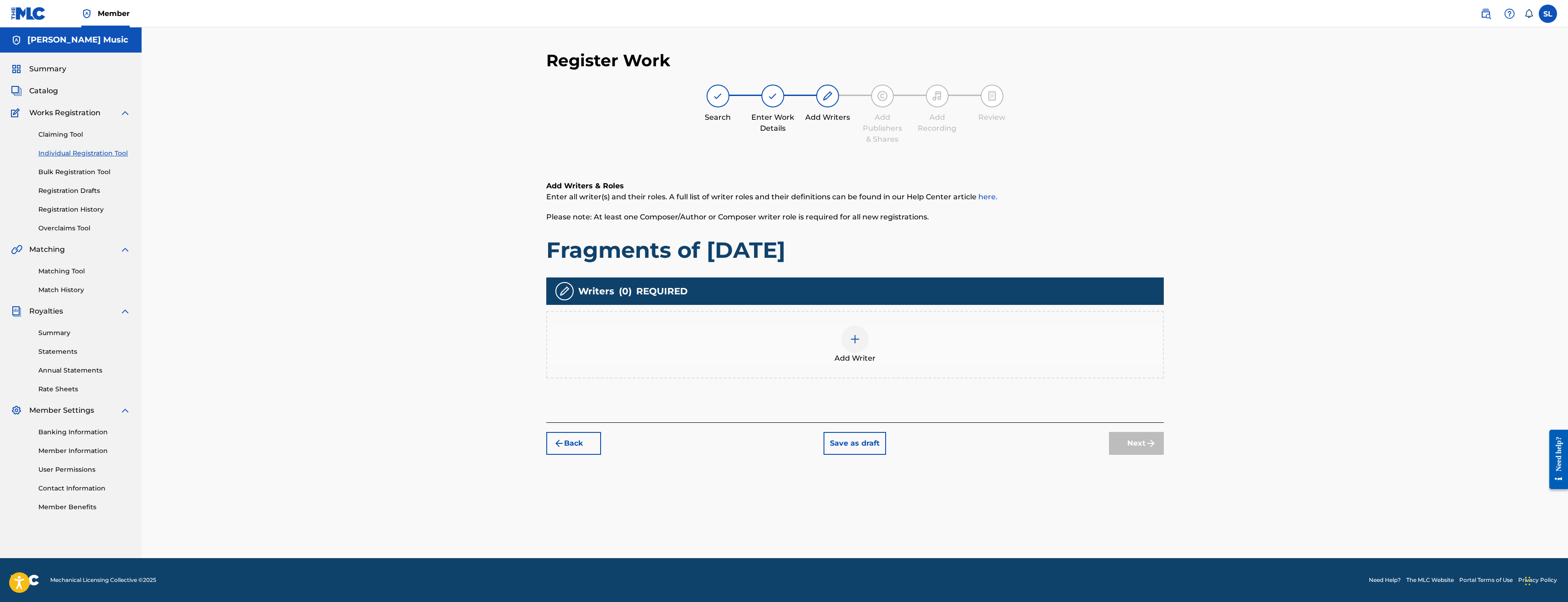
click at [841, 335] on div "Add Writer" at bounding box center [855, 344] width 615 height 39
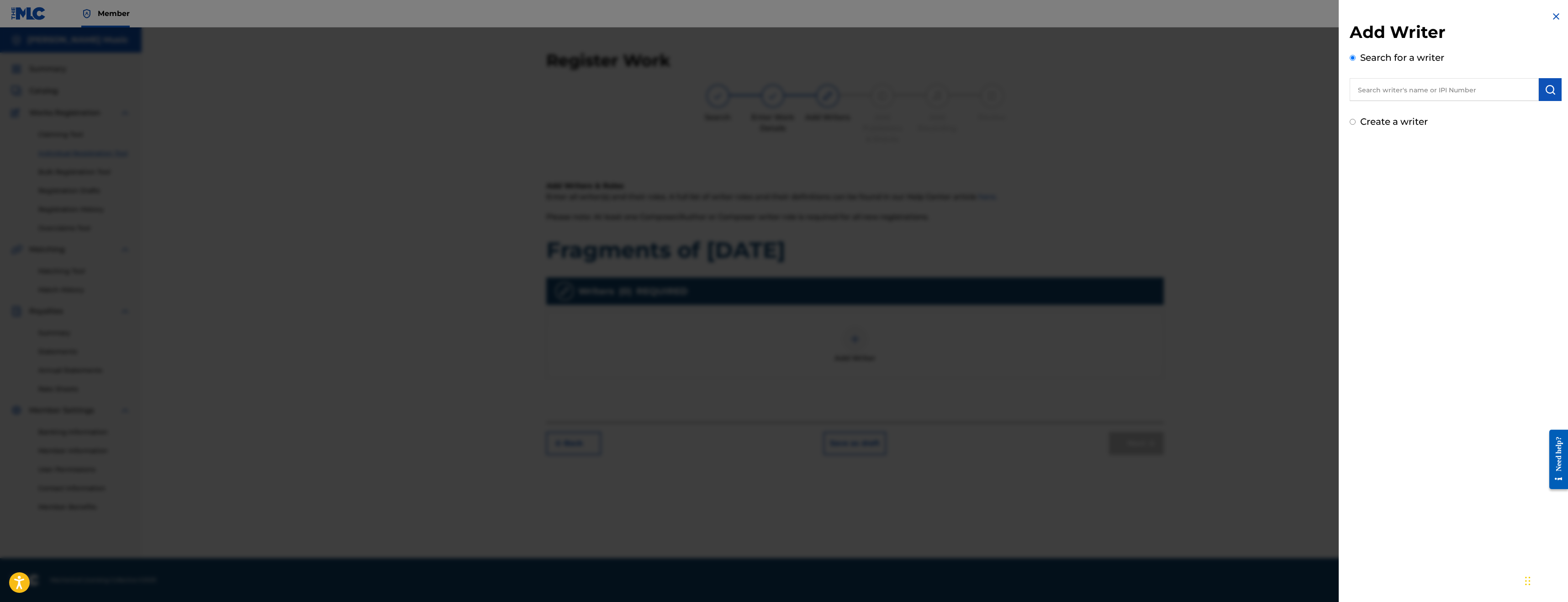
click at [1374, 87] on input "text" at bounding box center [1444, 89] width 189 height 23
click at [1443, 114] on span at bounding box center [1444, 111] width 2 height 9
drag, startPoint x: 1385, startPoint y: 90, endPoint x: 1233, endPoint y: 98, distance: 152.2
click at [1233, 98] on div "Add Writer Search for a writer [PERSON_NAME] [PERSON_NAME] Create a writer" at bounding box center [784, 315] width 1568 height 575
click at [1473, 209] on div "Add Writer Search for a writer [PERSON_NAME] [PERSON_NAME] Create a writer" at bounding box center [1455, 301] width 234 height 602
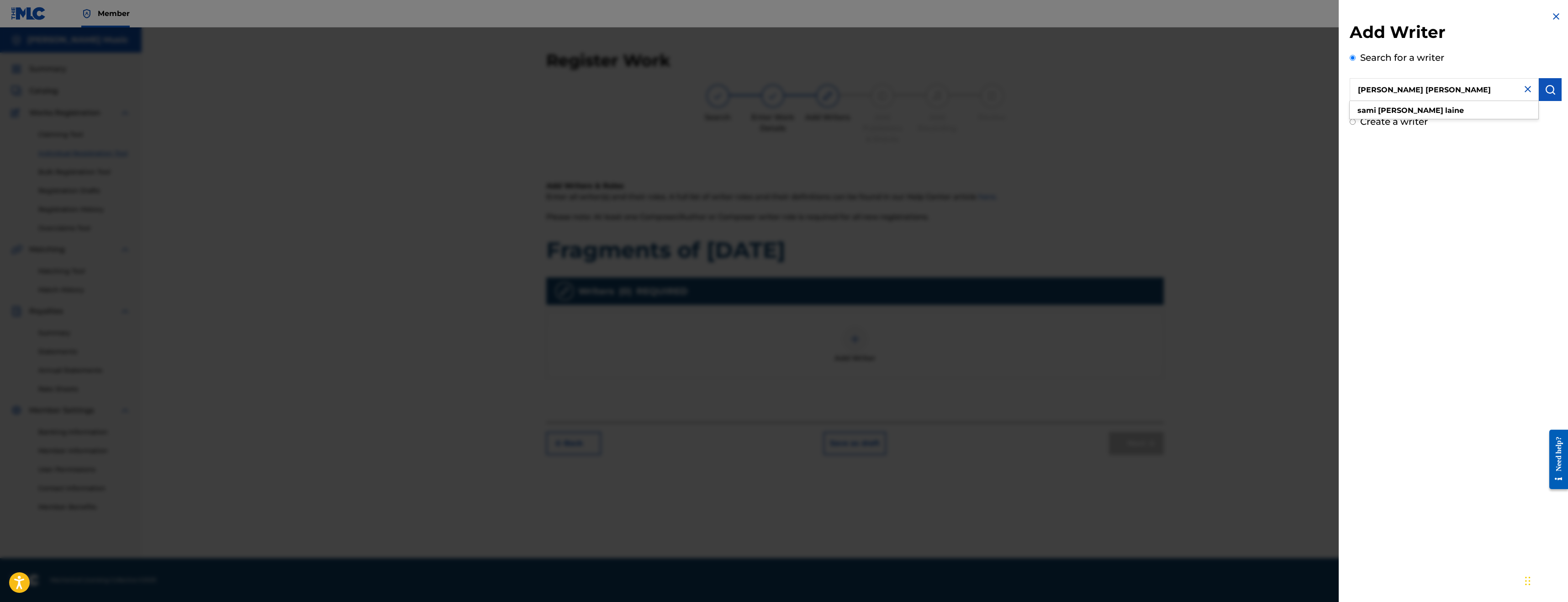
drag, startPoint x: 1432, startPoint y: 91, endPoint x: 1304, endPoint y: 96, distance: 128.1
click at [1304, 96] on div "Add Writer Search for a writer [PERSON_NAME] juha [PERSON_NAME] [PERSON_NAME] C…" at bounding box center [784, 315] width 1568 height 575
paste input "00369790798"
type input "00369790798"
click at [1478, 177] on div "Add Writer Search for a writer 00369790798 Create a writer" at bounding box center [1455, 301] width 234 height 602
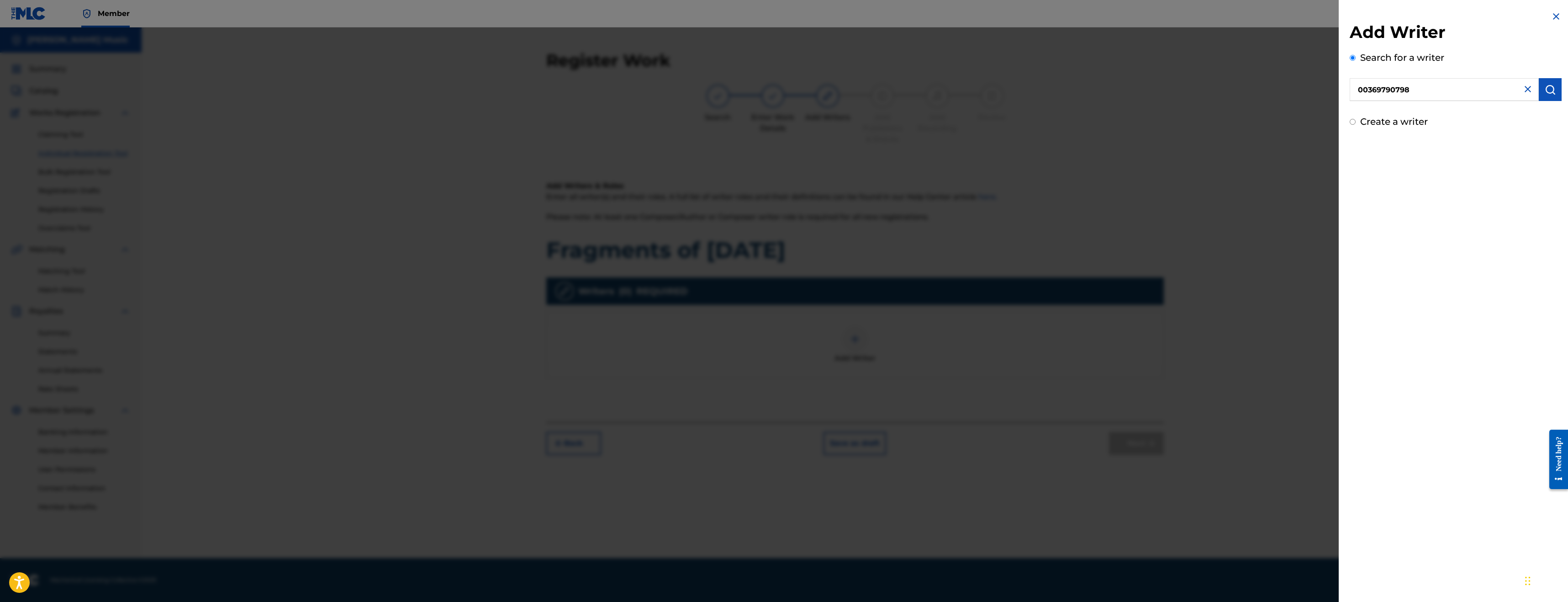
click at [1545, 92] on img "submit" at bounding box center [1550, 89] width 11 height 11
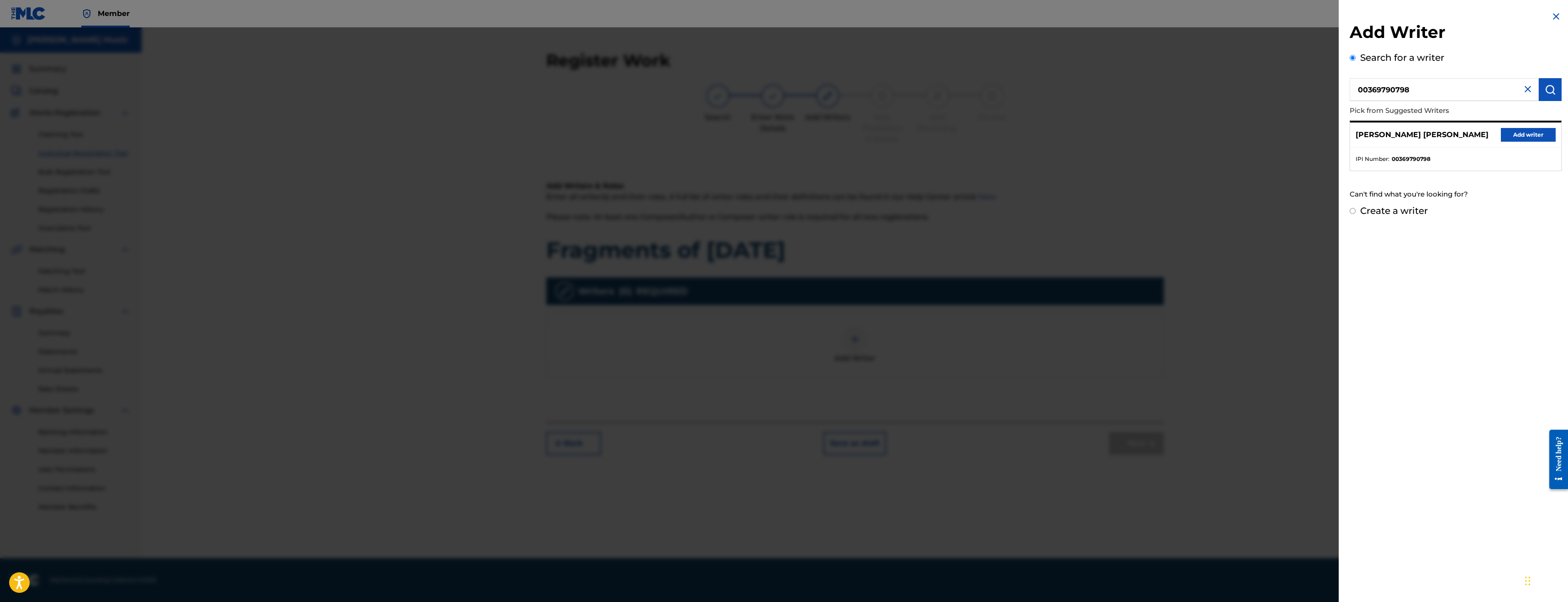
click at [1510, 135] on button "Add writer" at bounding box center [1528, 135] width 55 height 14
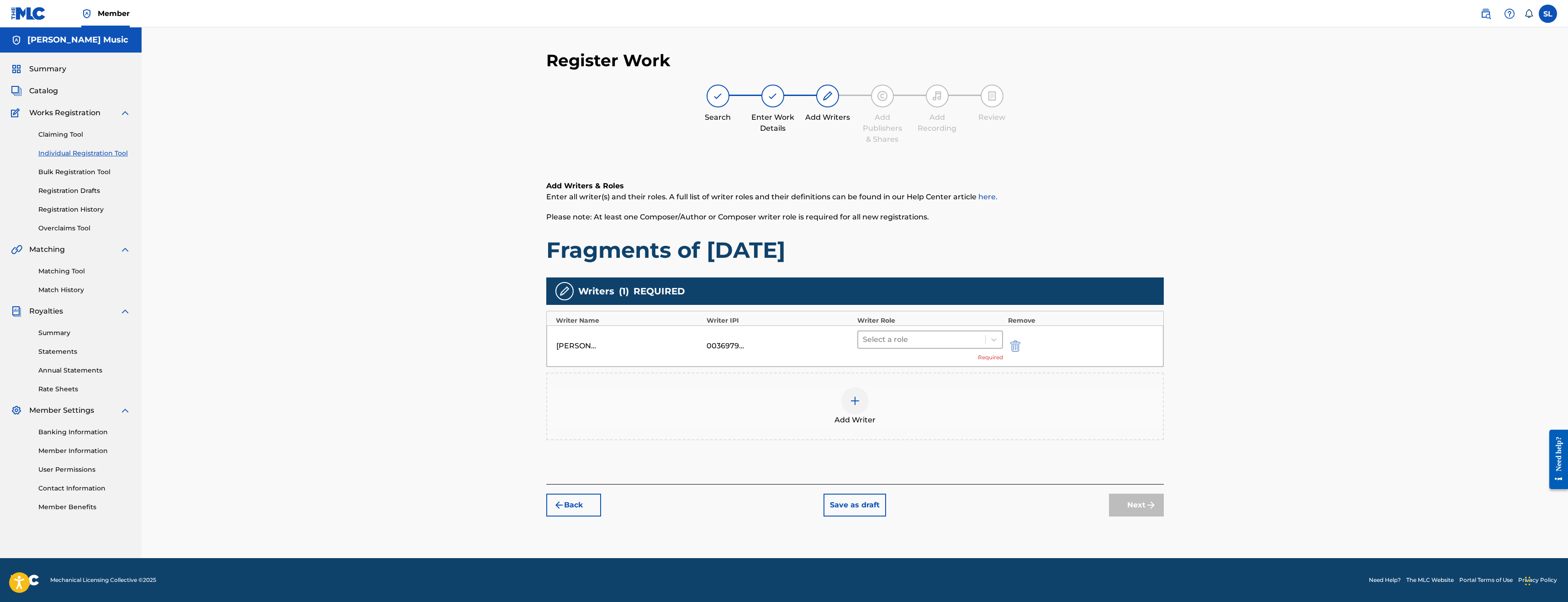
click at [984, 339] on div "Select a role" at bounding box center [922, 339] width 127 height 16
click at [927, 366] on div "Composer/Author" at bounding box center [930, 363] width 146 height 18
click at [1133, 496] on button "Next" at bounding box center [1136, 491] width 55 height 23
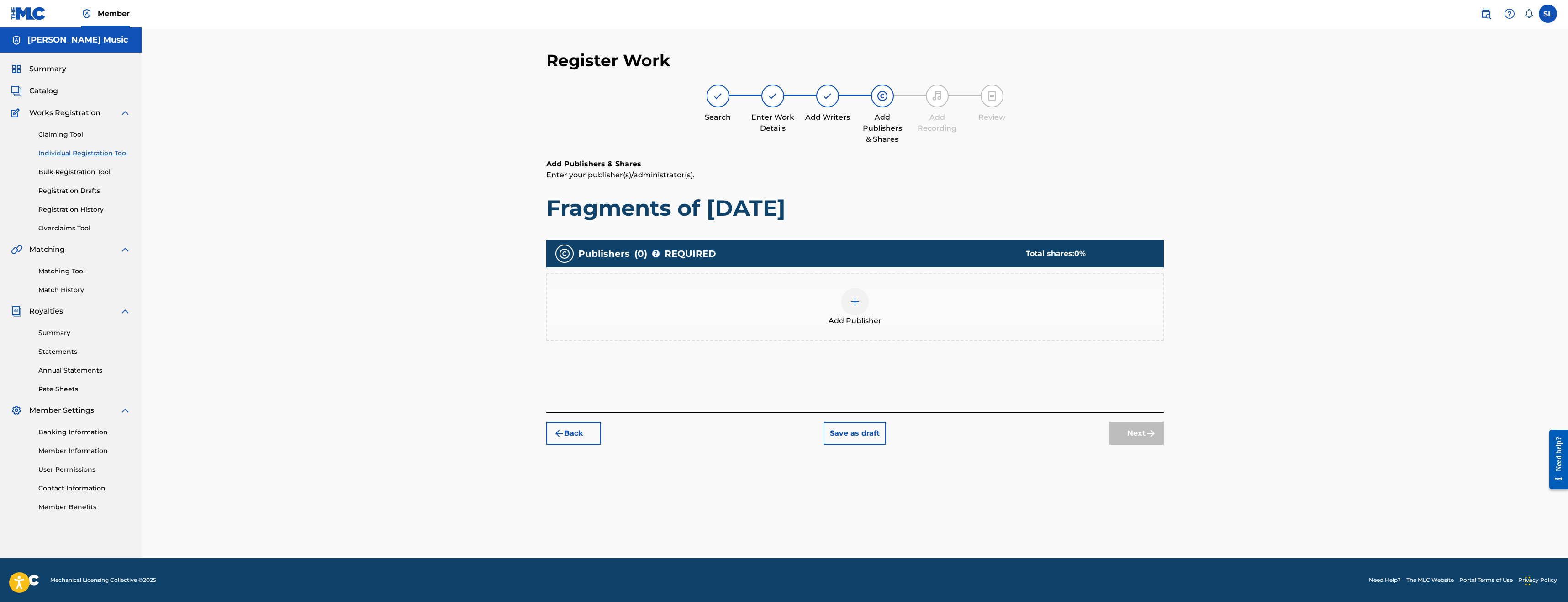
click at [851, 298] on img at bounding box center [855, 301] width 11 height 11
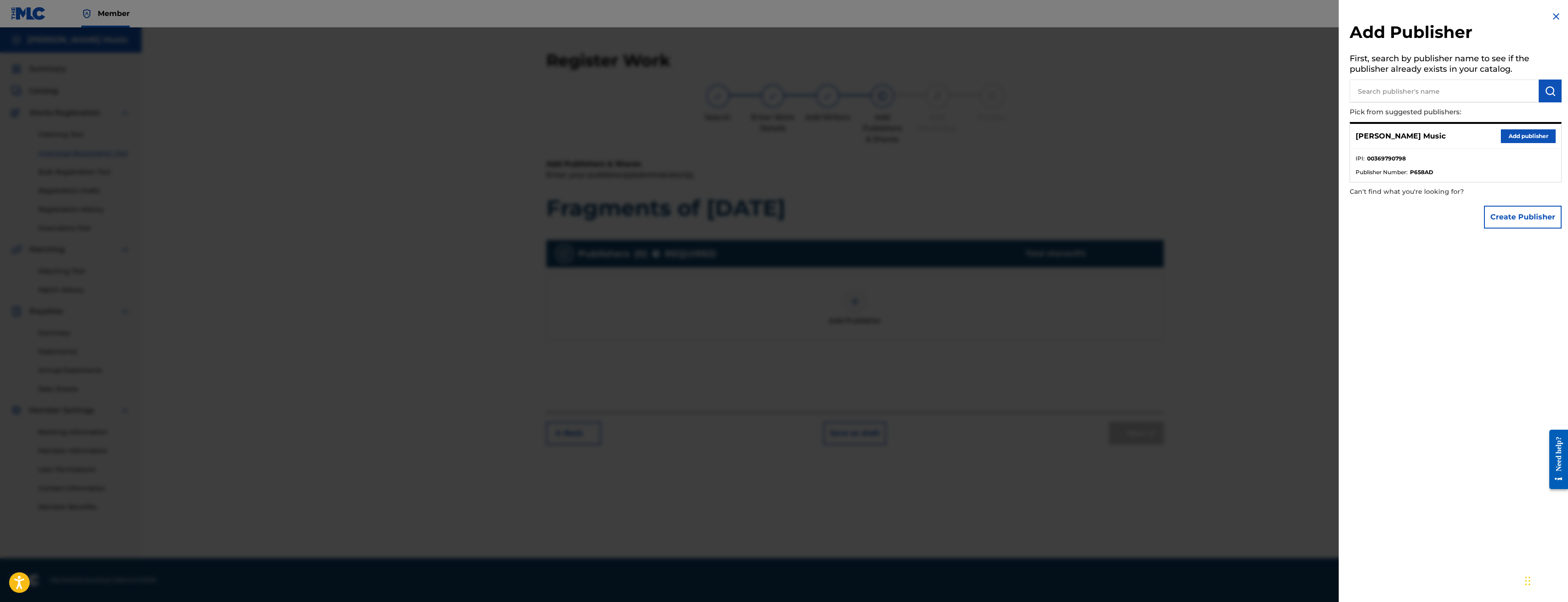
click at [1517, 139] on button "Add publisher" at bounding box center [1528, 136] width 55 height 14
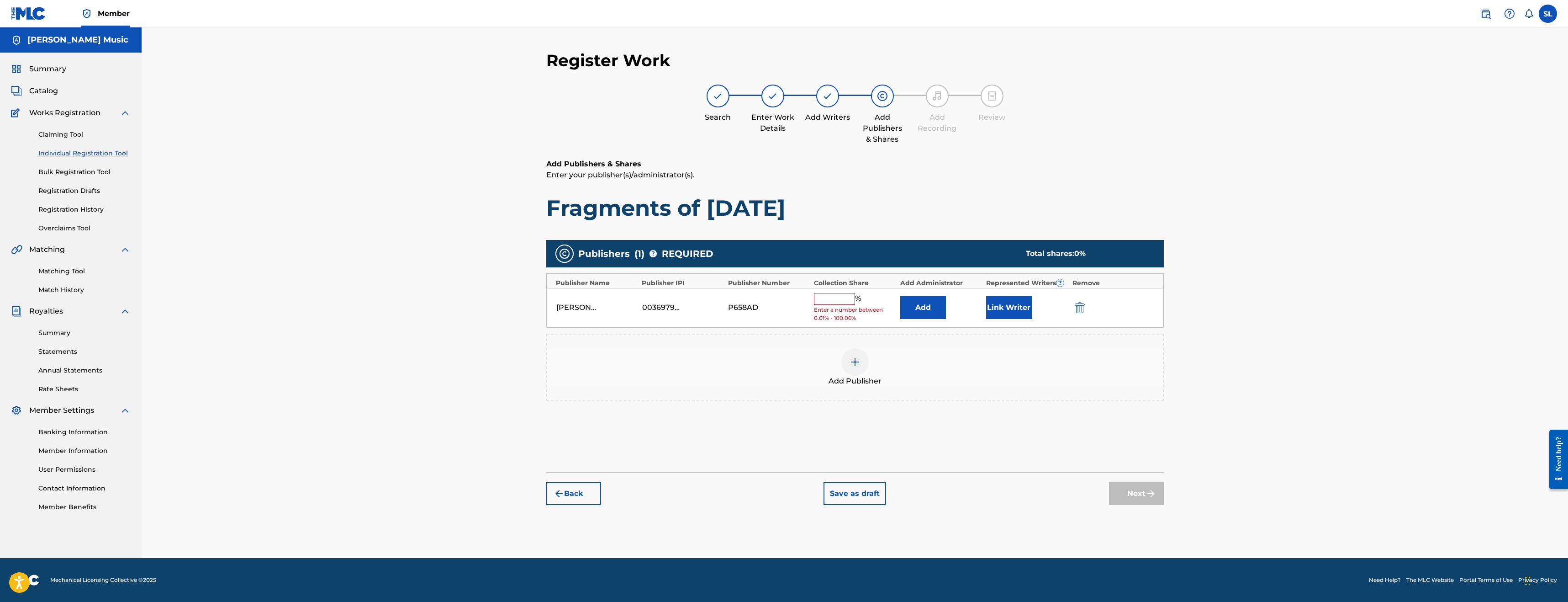
click at [836, 298] on input "text" at bounding box center [834, 299] width 41 height 12
click at [850, 281] on div "Collection Share" at bounding box center [855, 283] width 82 height 9
click at [834, 301] on input "text" at bounding box center [834, 299] width 41 height 12
type input "100"
click at [1307, 270] on div "Register Work Search Enter Work Details Add Writers Add Publishers & Shares Add…" at bounding box center [855, 292] width 1426 height 530
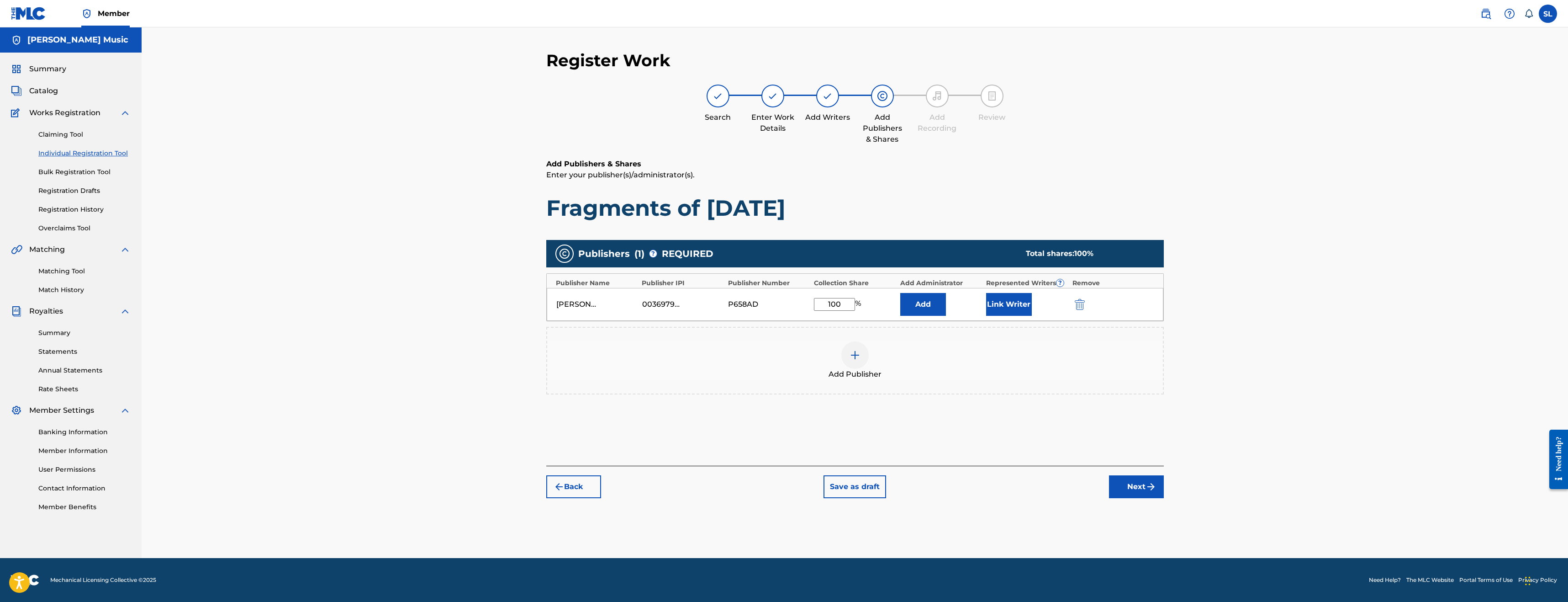
click at [1008, 308] on button "Link Writer" at bounding box center [1009, 304] width 46 height 23
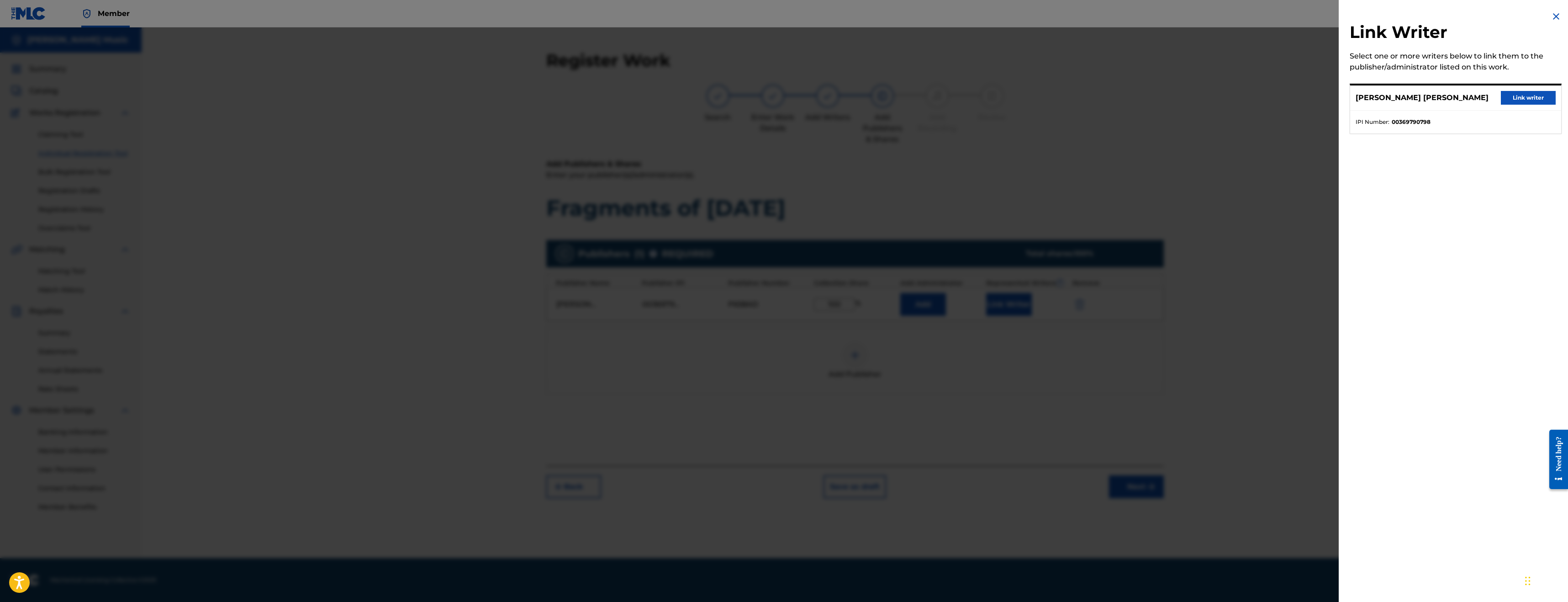
click at [1518, 99] on button "Link writer" at bounding box center [1528, 98] width 55 height 14
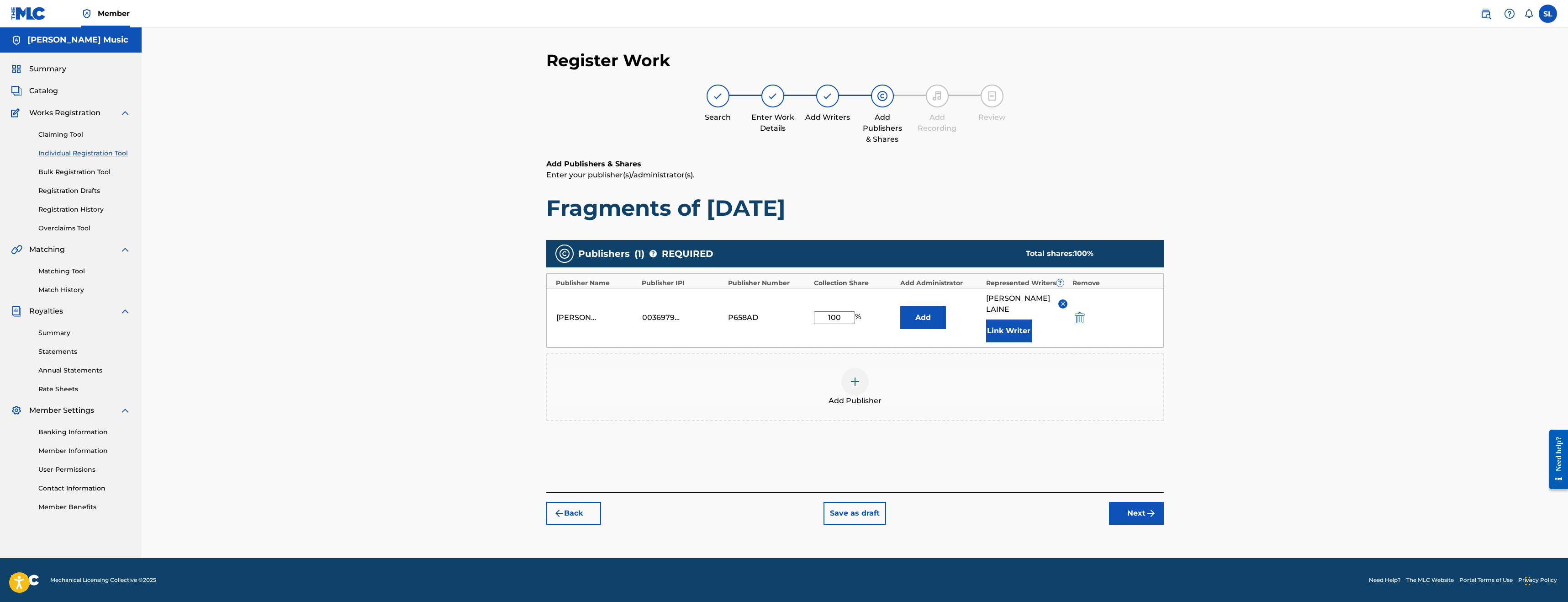
click at [1009, 334] on button "Link Writer" at bounding box center [1009, 331] width 46 height 23
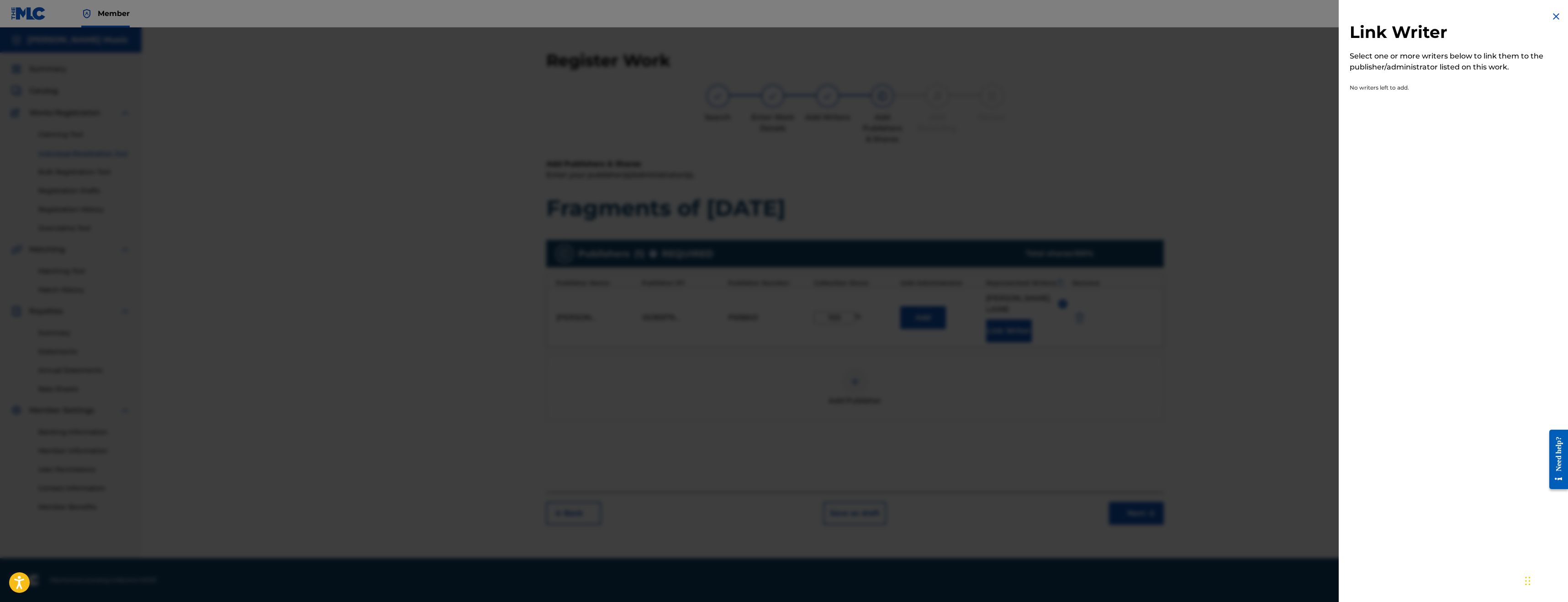
click at [1550, 16] on img at bounding box center [1555, 16] width 11 height 11
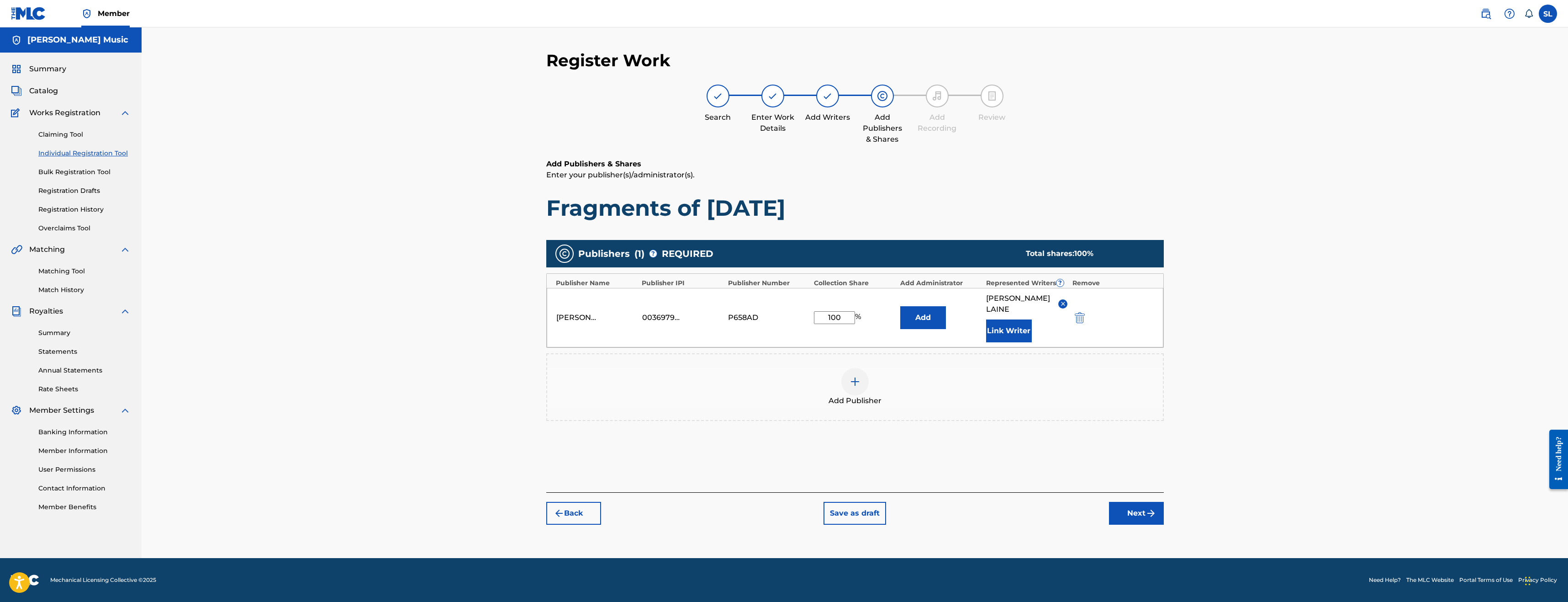
click at [1139, 510] on button "Next" at bounding box center [1136, 513] width 55 height 23
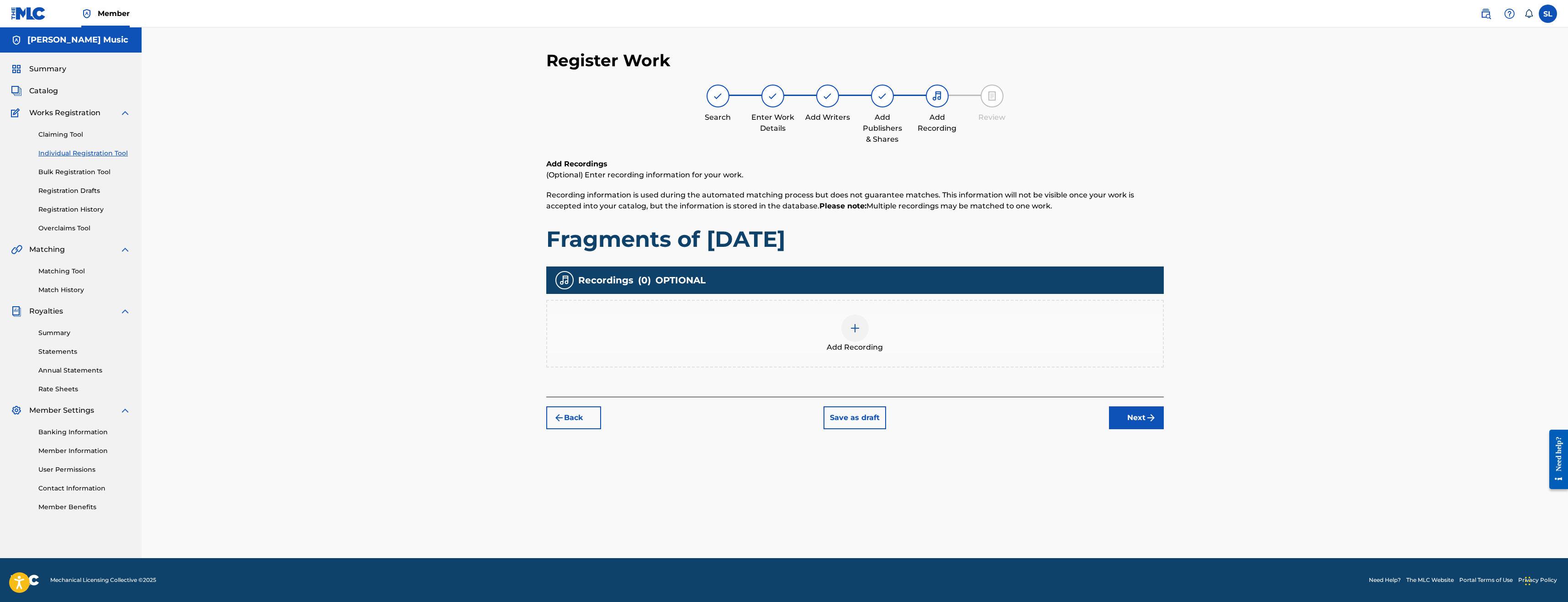
click at [855, 332] on img at bounding box center [855, 328] width 11 height 11
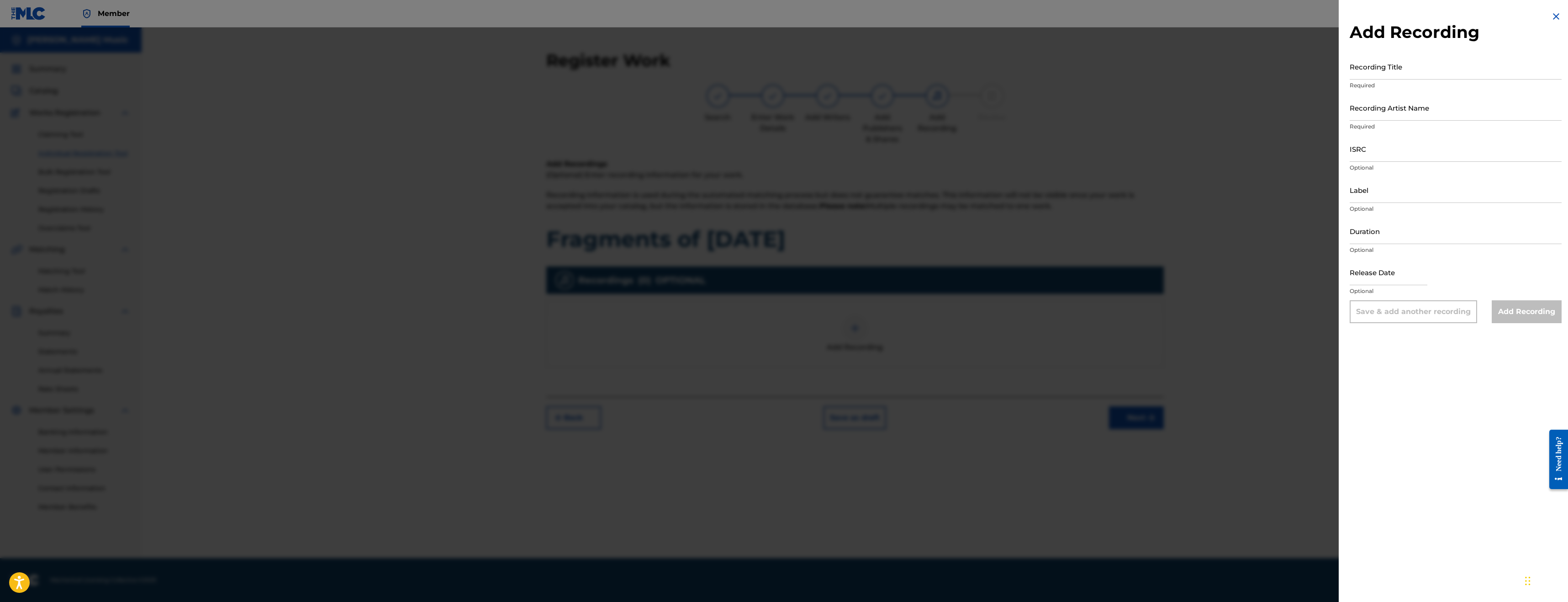
click at [1374, 75] on input "Recording Title" at bounding box center [1455, 66] width 212 height 26
type input "Fragments of [DATE]"
click at [1380, 116] on input "Recording Artist Name" at bounding box center [1455, 107] width 212 height 26
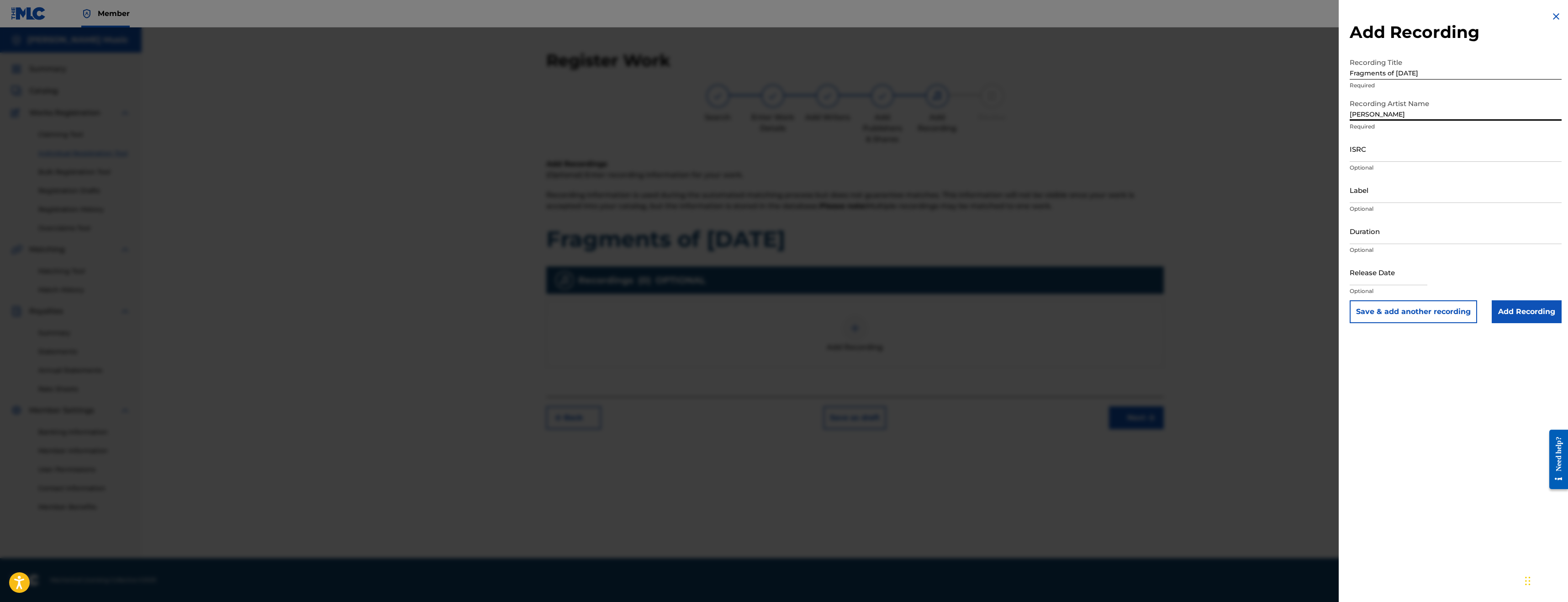
type input "[PERSON_NAME]"
click at [1394, 147] on input "ISRC" at bounding box center [1455, 148] width 212 height 26
paste input "QZDA42523625"
type input "QZDA42523625"
click at [1378, 197] on input "Label" at bounding box center [1455, 189] width 212 height 26
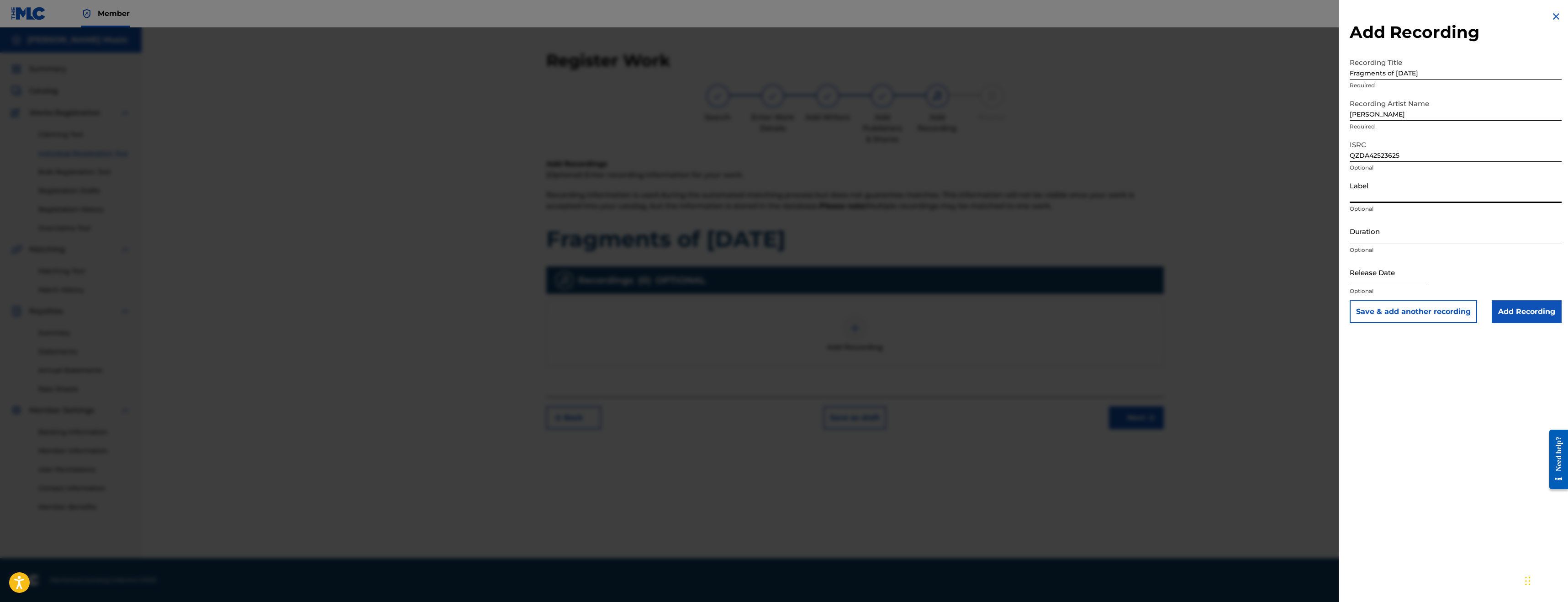
click at [1378, 282] on input "text" at bounding box center [1388, 272] width 78 height 26
select select "7"
select select "2025"
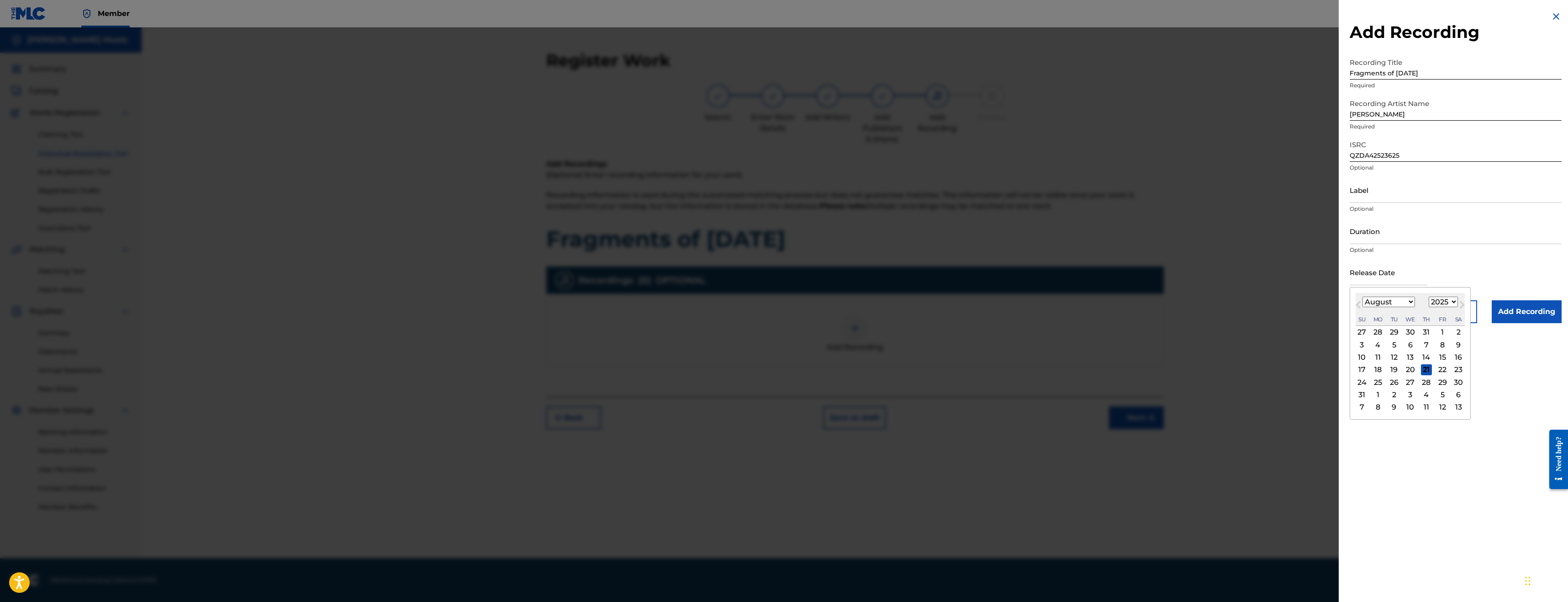
click at [1418, 455] on div "Add Recording Recording Title Fragments of [DATE] Required Recording Artist Nam…" at bounding box center [1455, 301] width 234 height 602
click at [1507, 313] on input "Add Recording" at bounding box center [1526, 311] width 70 height 23
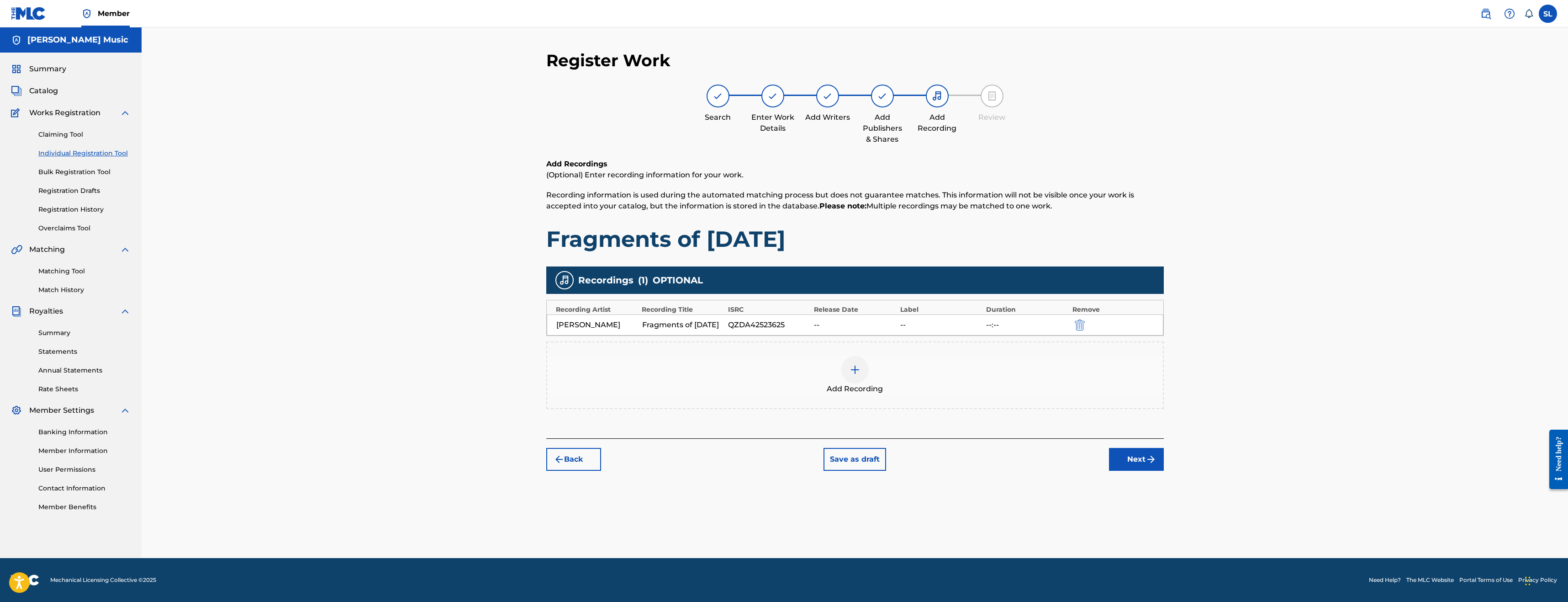
click at [852, 375] on img at bounding box center [855, 369] width 11 height 11
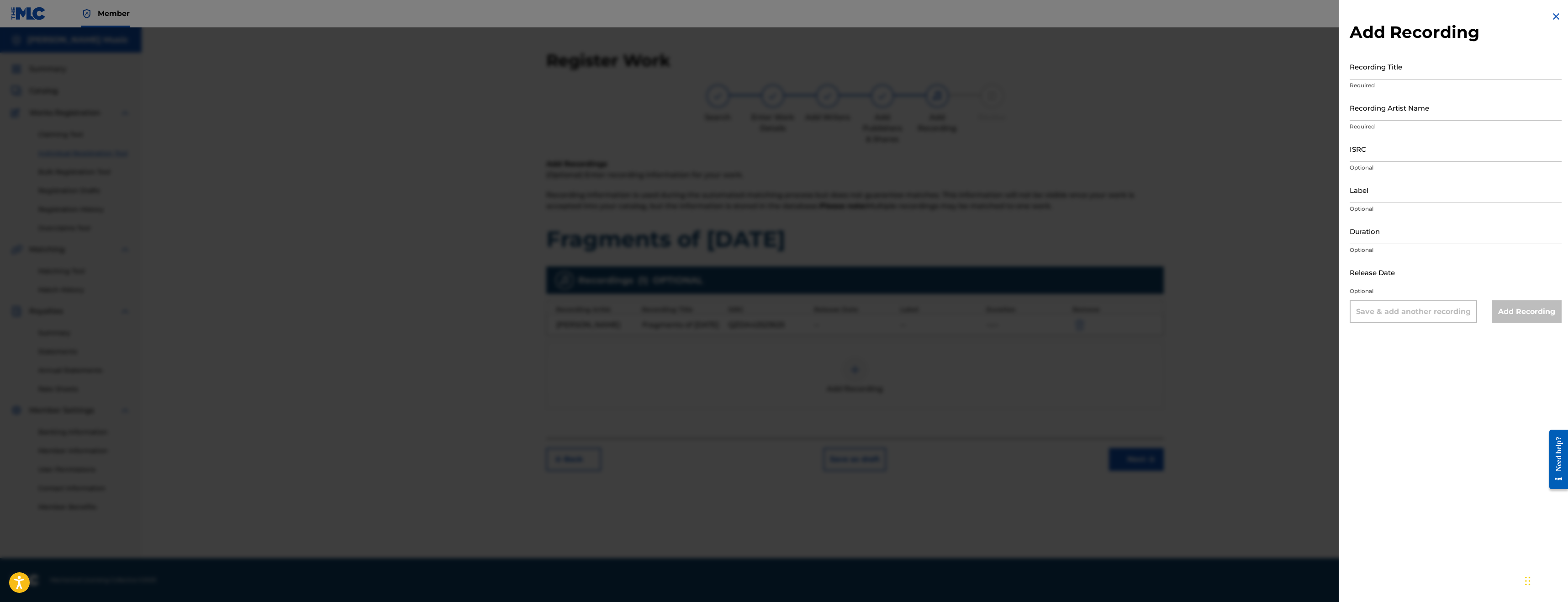
click at [1551, 16] on img at bounding box center [1555, 16] width 11 height 11
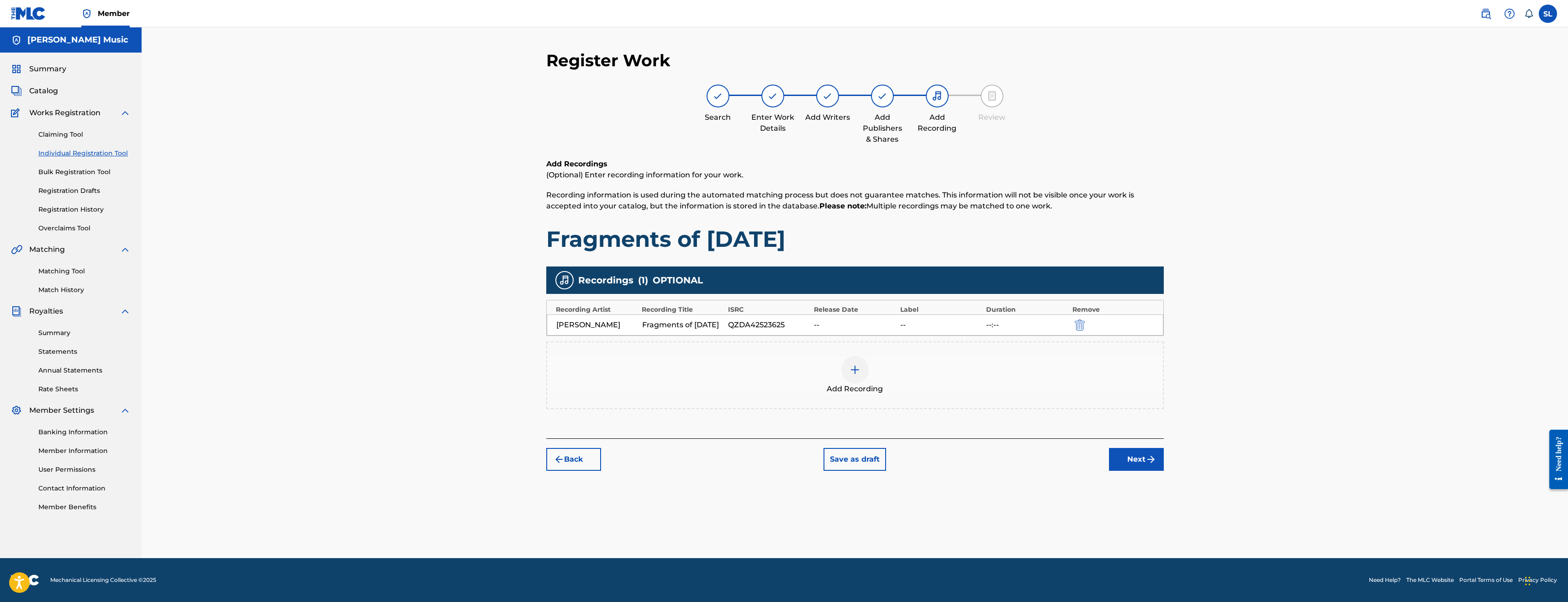
click at [853, 375] on img at bounding box center [855, 369] width 11 height 11
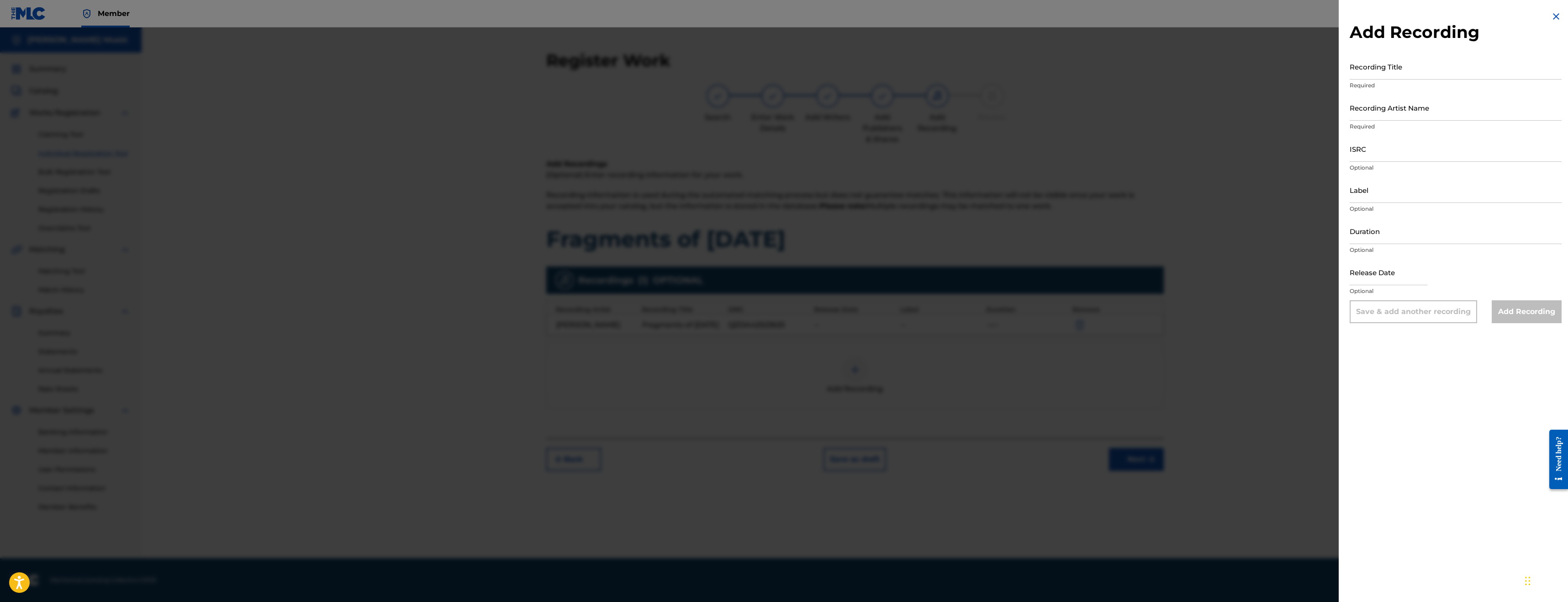
click at [1550, 13] on img at bounding box center [1555, 16] width 11 height 11
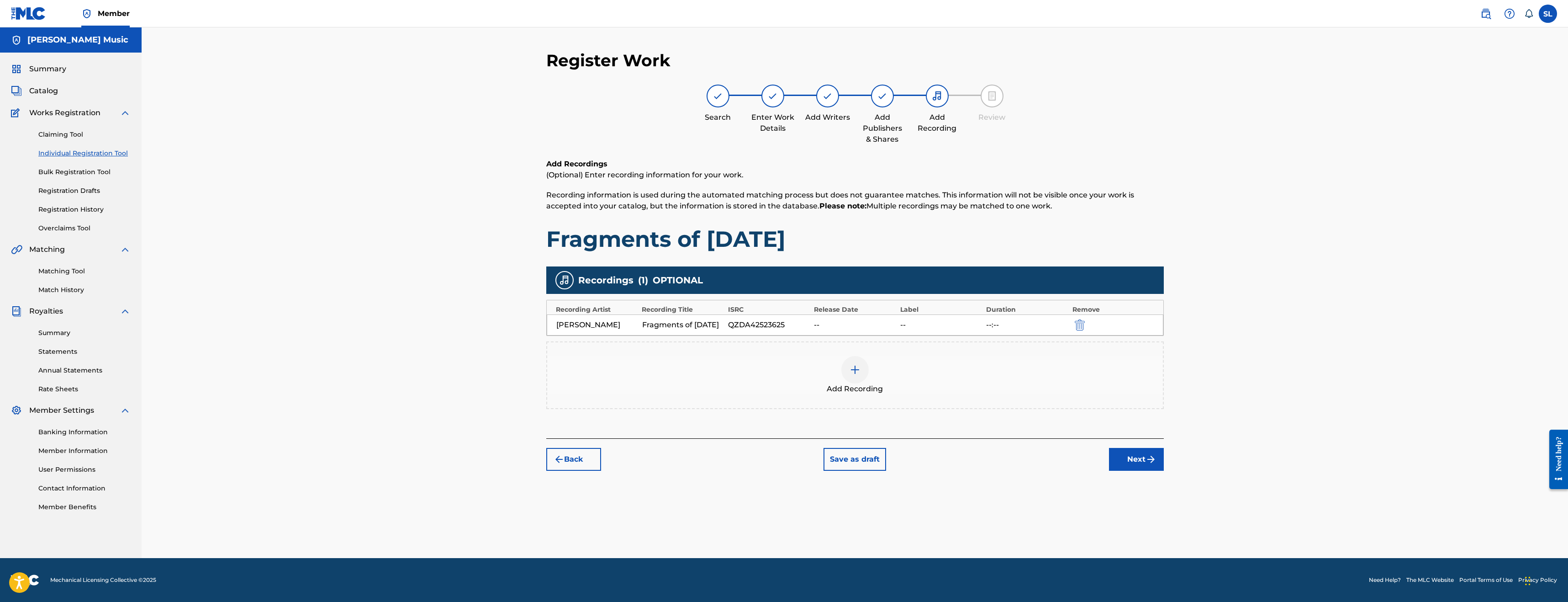
click at [1155, 465] on img "submit" at bounding box center [1151, 459] width 11 height 11
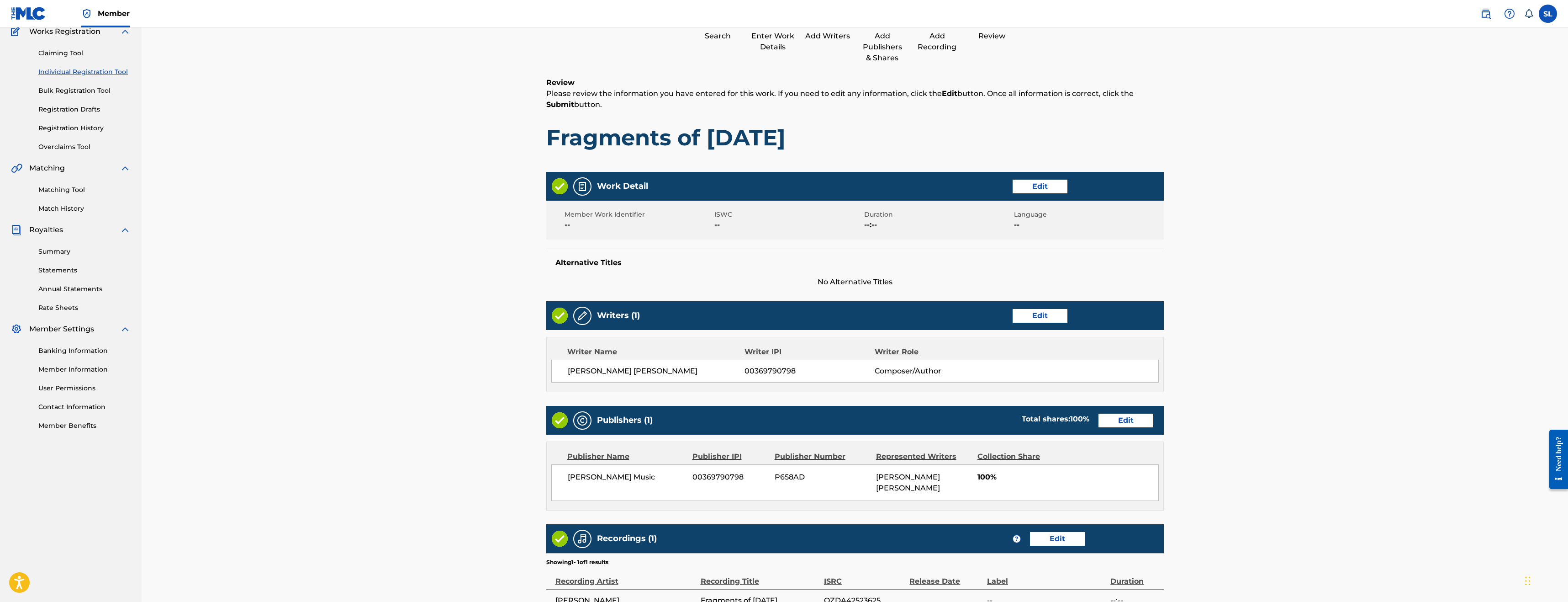
scroll to position [171, 0]
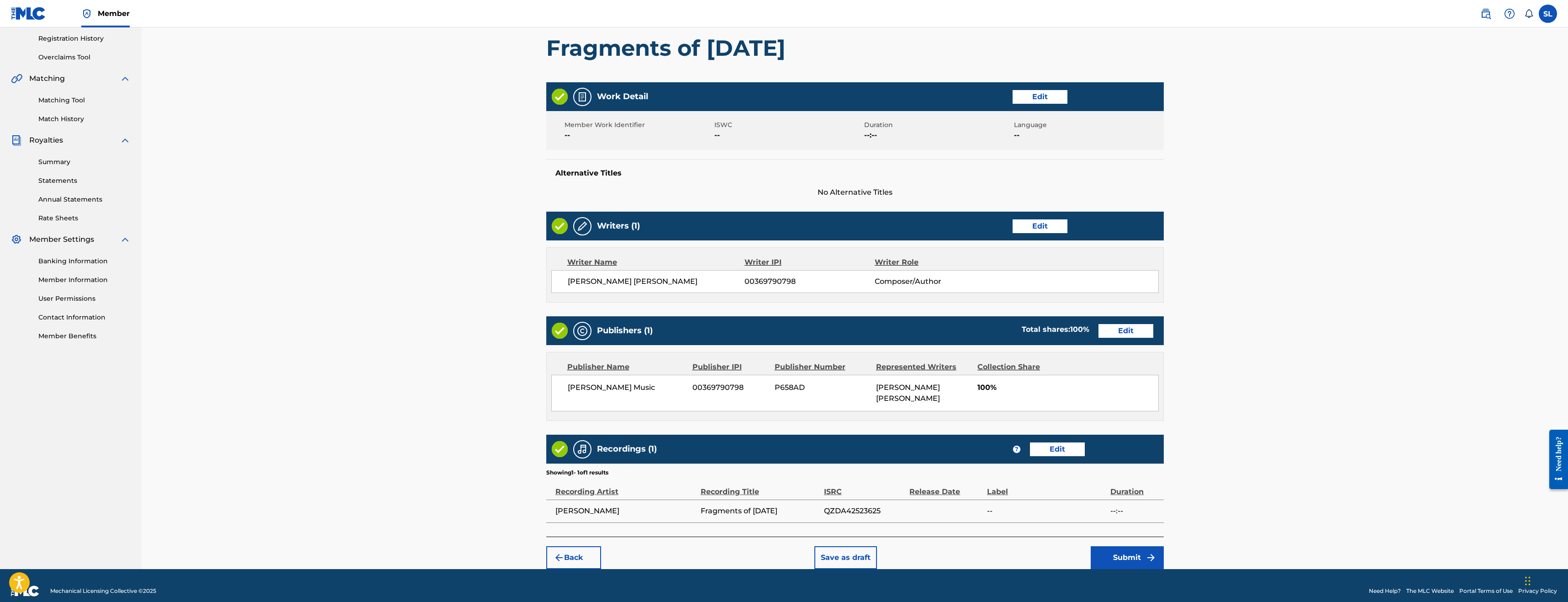
click at [1101, 546] on button "Submit" at bounding box center [1127, 558] width 73 height 23
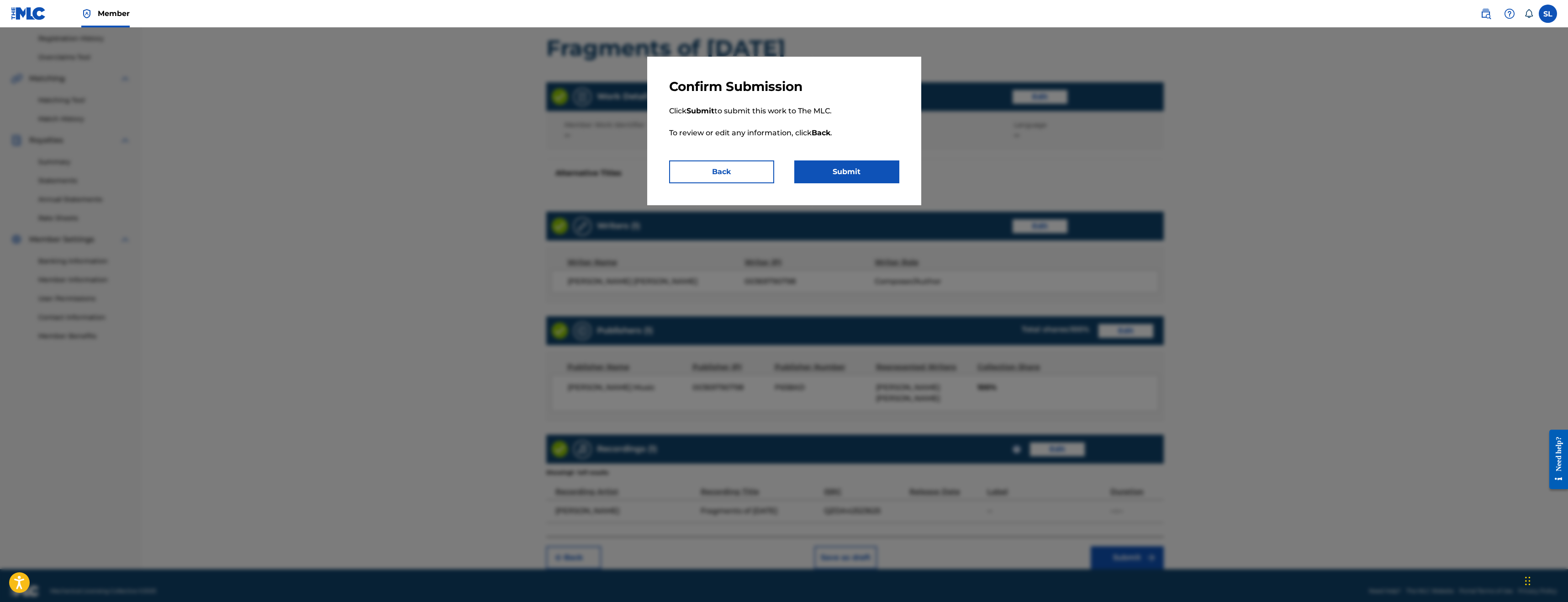
click at [837, 170] on button "Submit" at bounding box center [847, 172] width 105 height 23
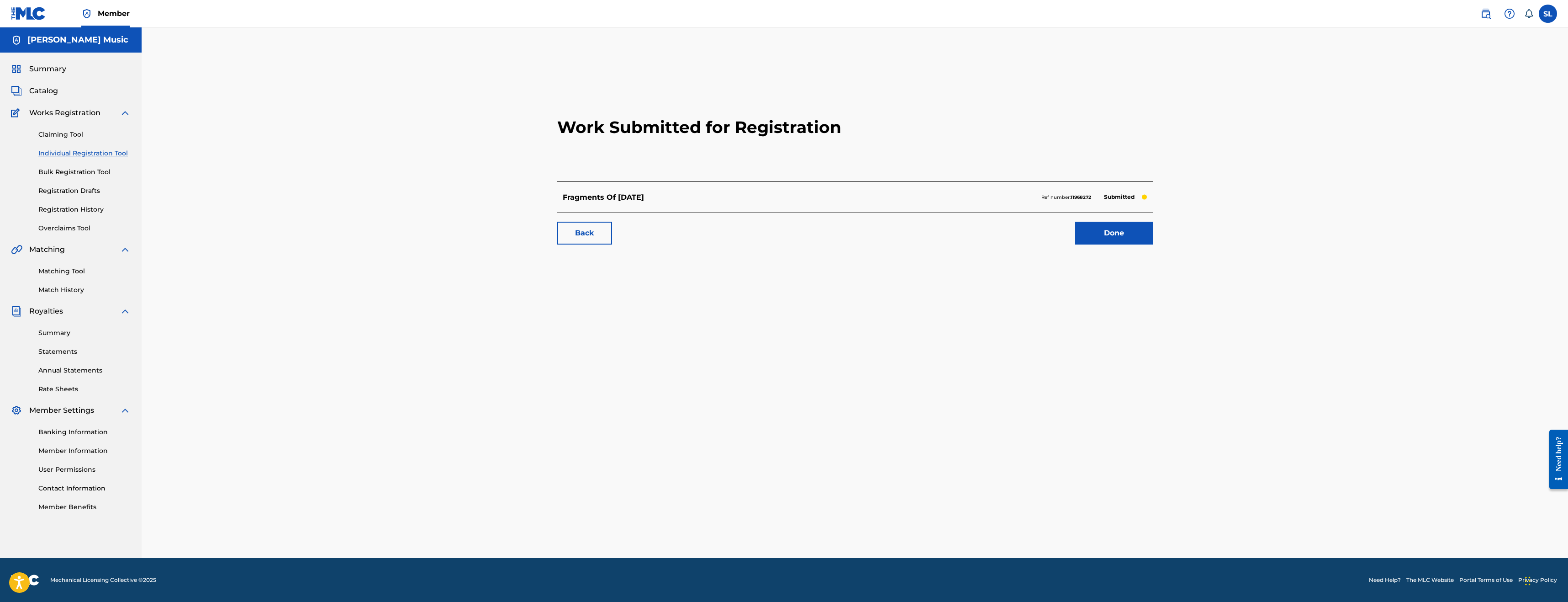
click at [45, 87] on span "Catalog" at bounding box center [43, 91] width 28 height 11
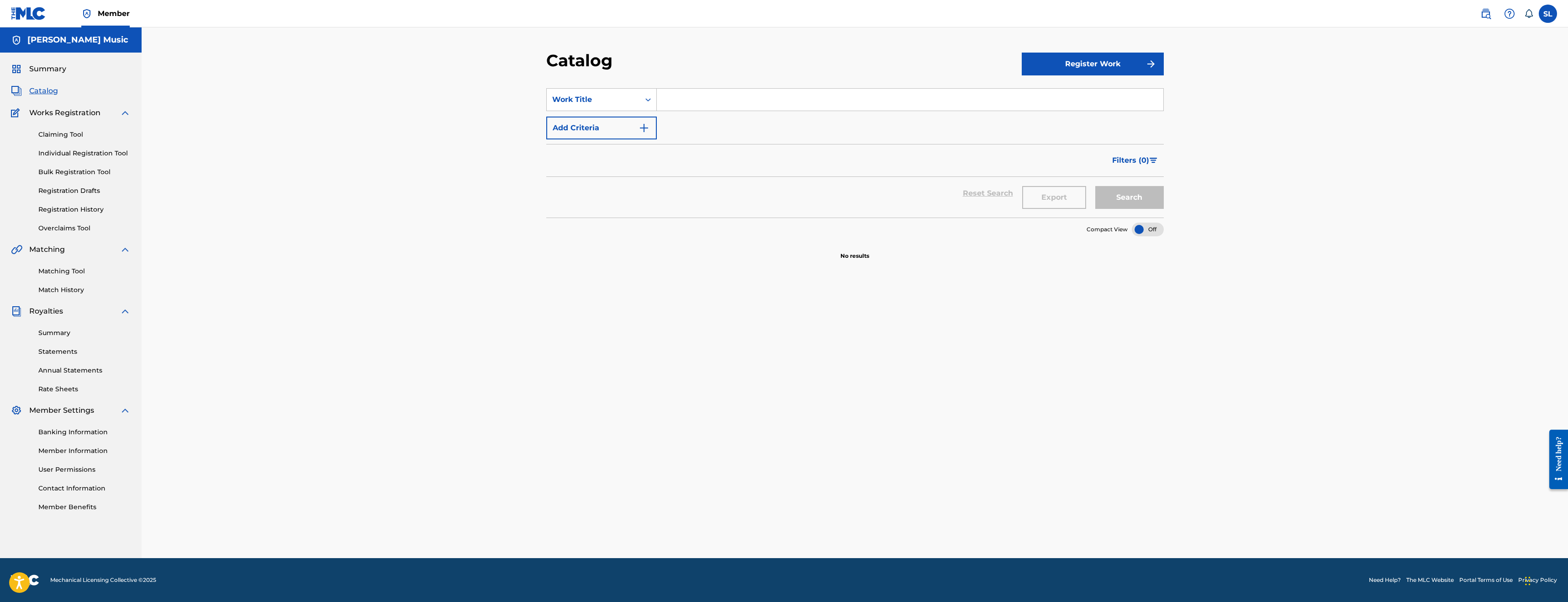
click at [57, 71] on span "Summary" at bounding box center [47, 68] width 37 height 11
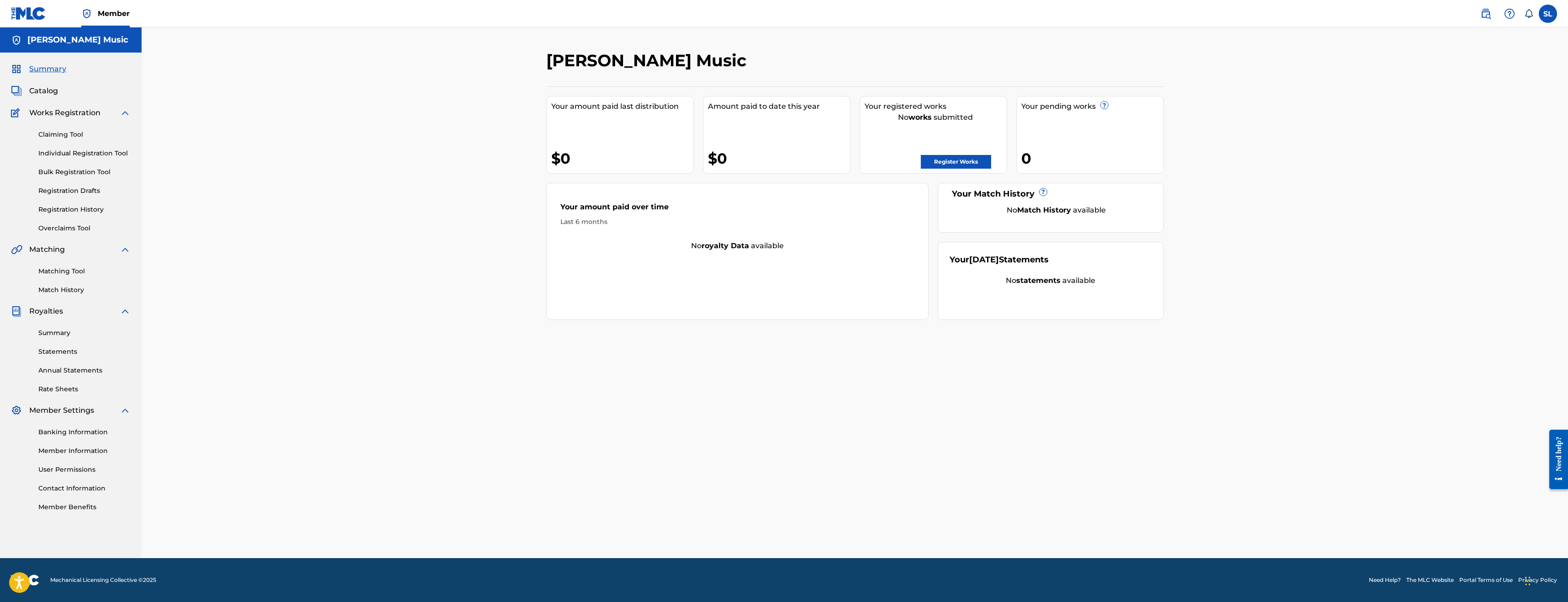
click at [46, 90] on span "Catalog" at bounding box center [43, 91] width 28 height 11
